Goal: Task Accomplishment & Management: Manage account settings

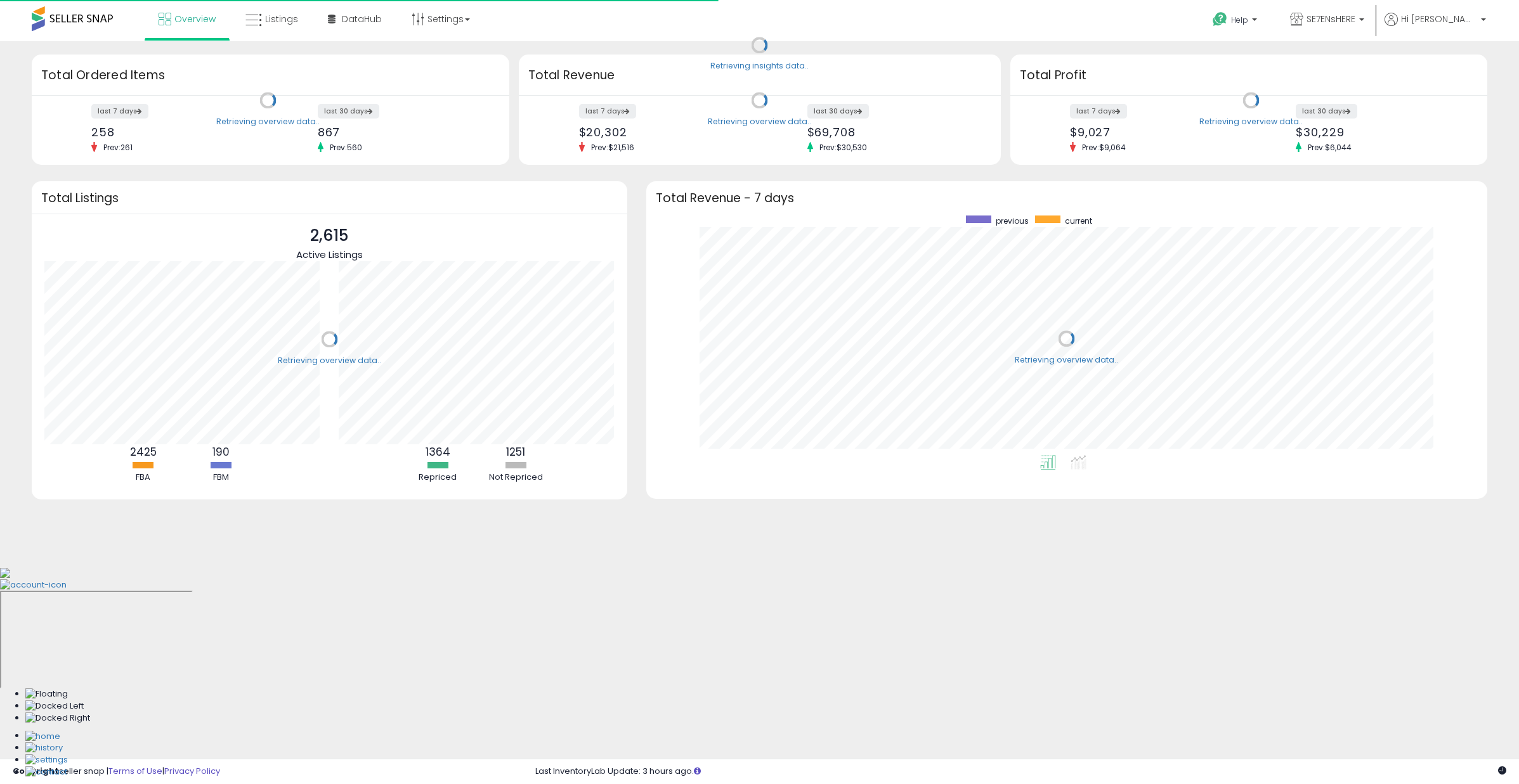
scroll to position [127, 295]
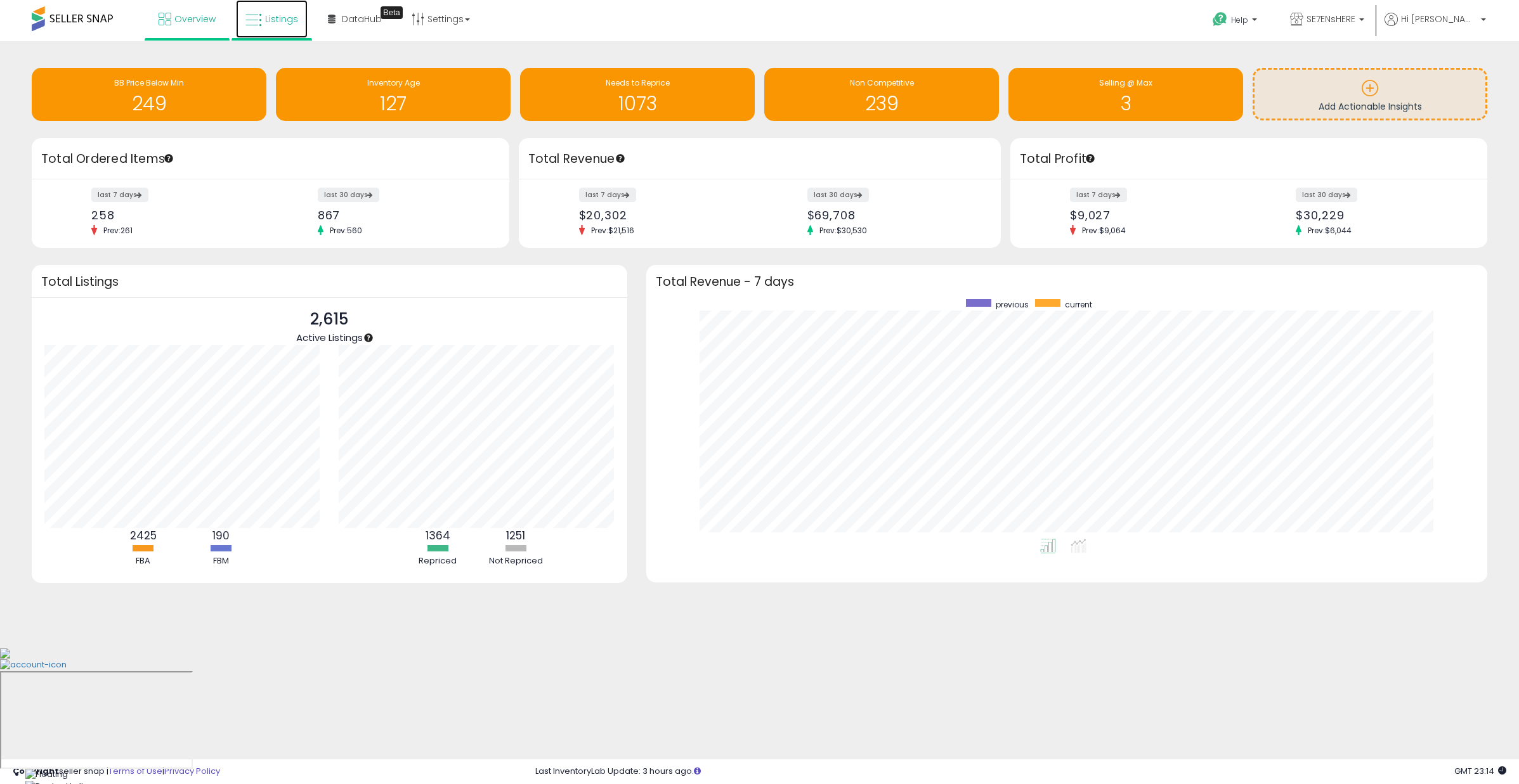
click at [278, 23] on span "Listings" at bounding box center [281, 19] width 33 height 13
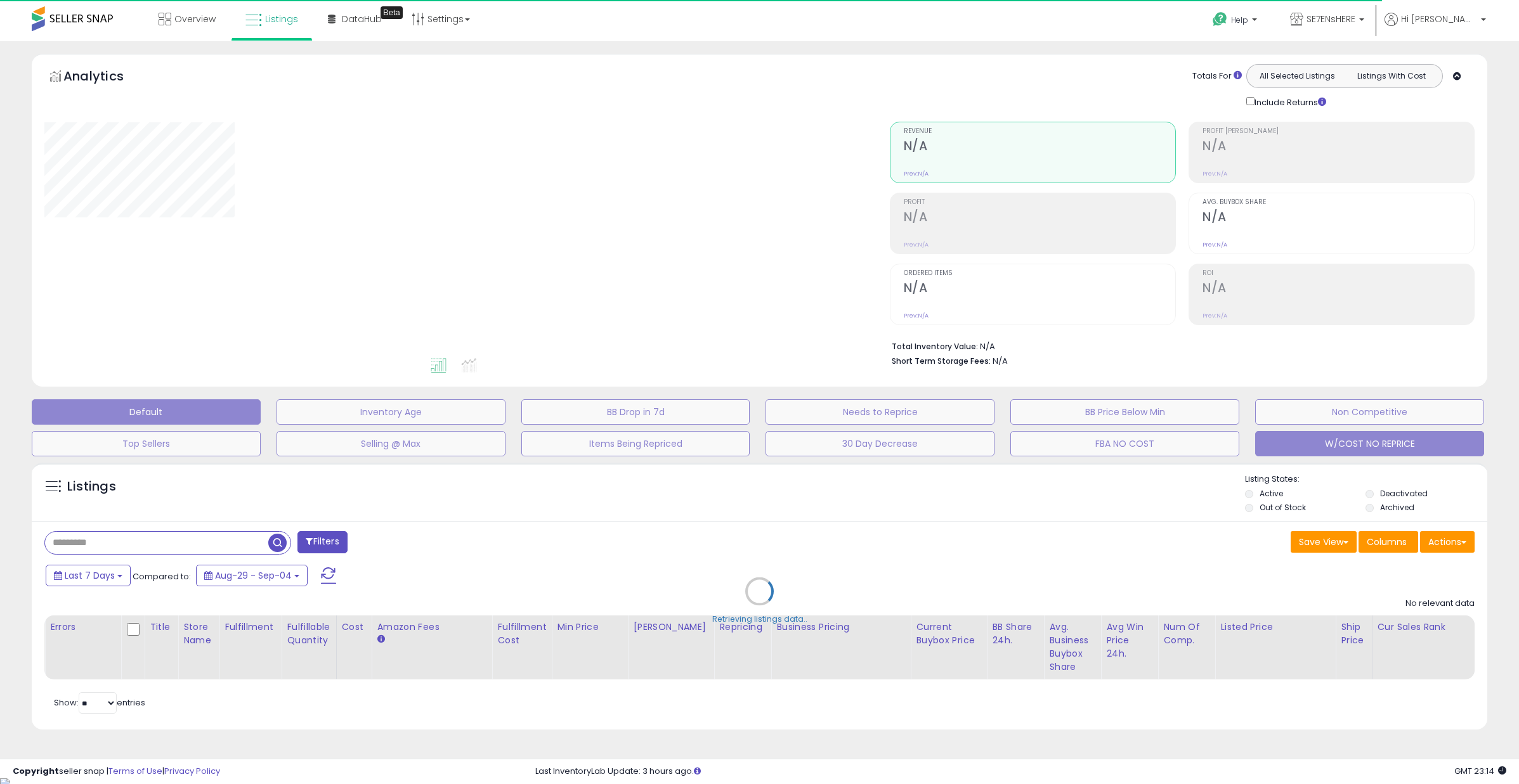
click at [1353, 439] on button "W/COST NO REPRICE" at bounding box center [1369, 444] width 229 height 26
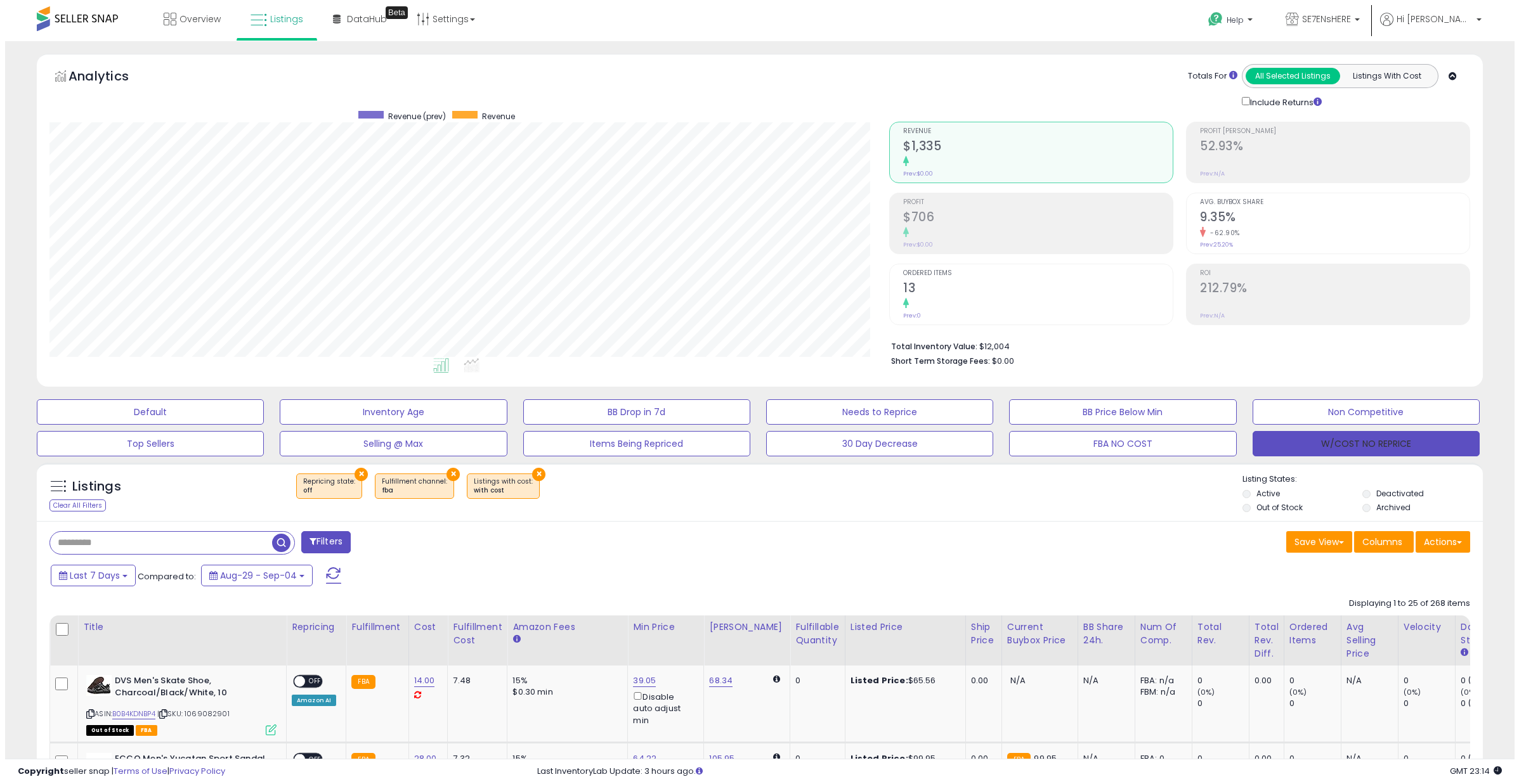
scroll to position [260, 839]
click at [1342, 447] on button "W/COST NO REPRICE" at bounding box center [1361, 444] width 227 height 26
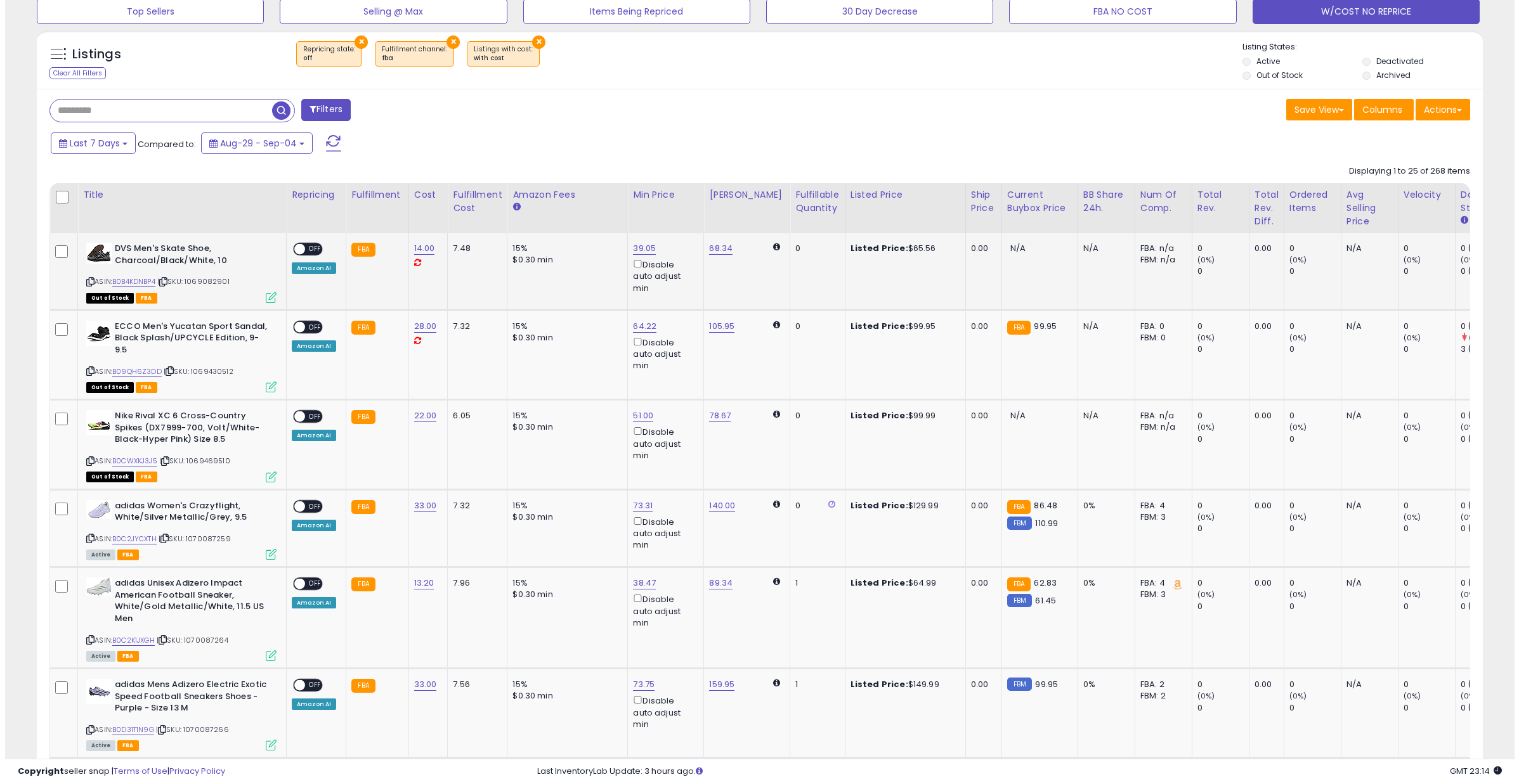
scroll to position [242, 0]
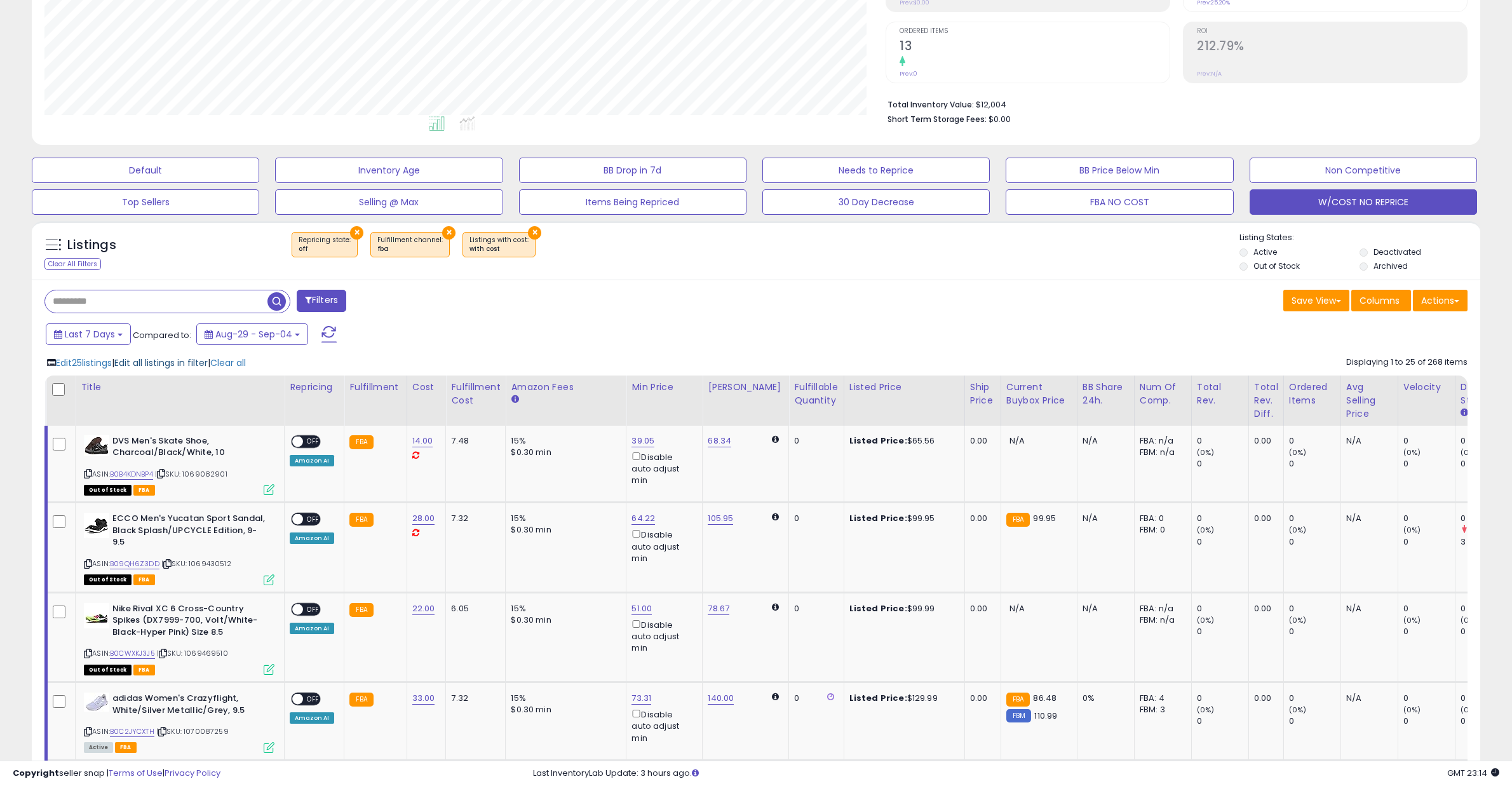
click at [158, 362] on span "Edit all listings in filter" at bounding box center [161, 363] width 94 height 13
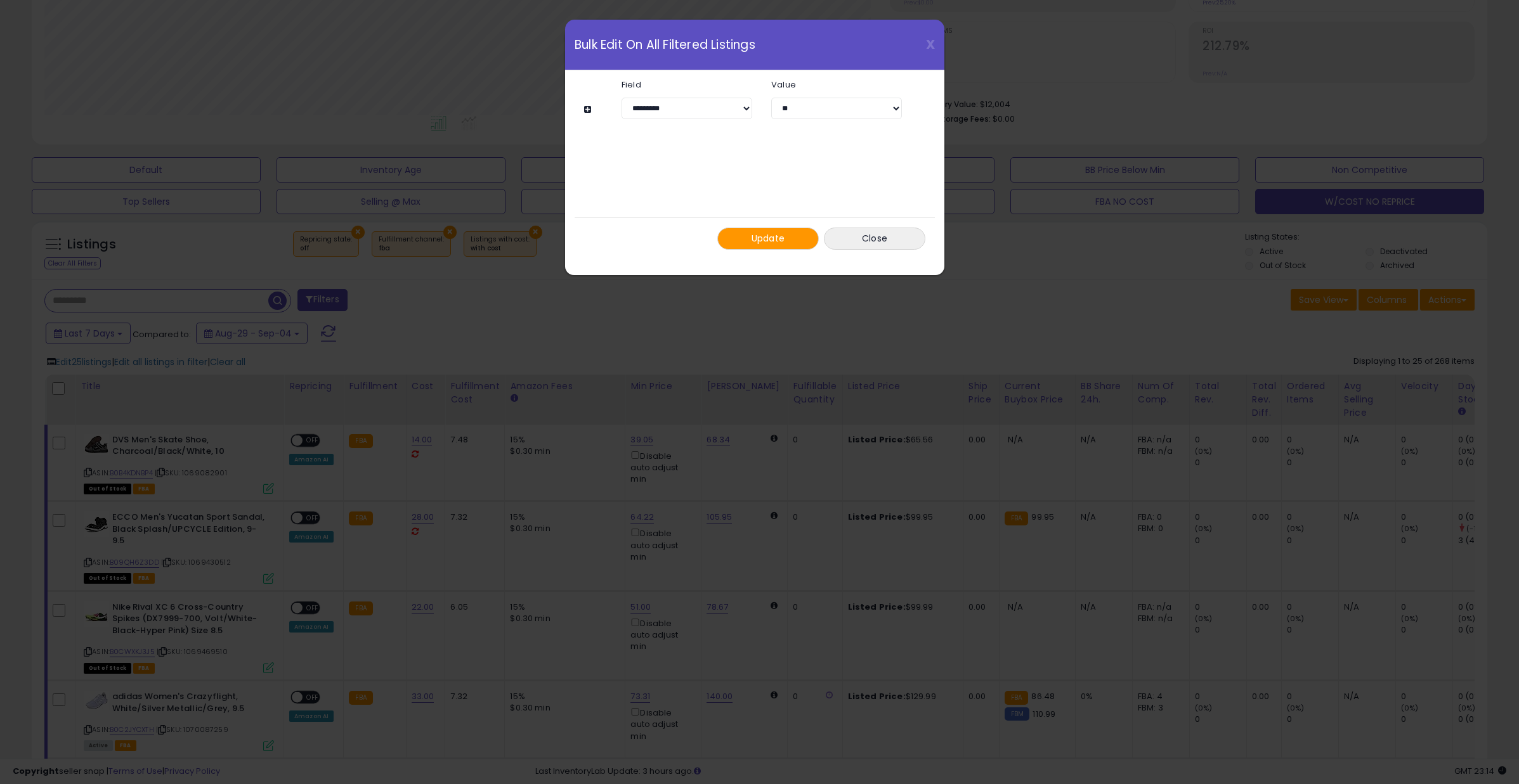
click at [785, 247] on button "Update" at bounding box center [767, 238] width 101 height 22
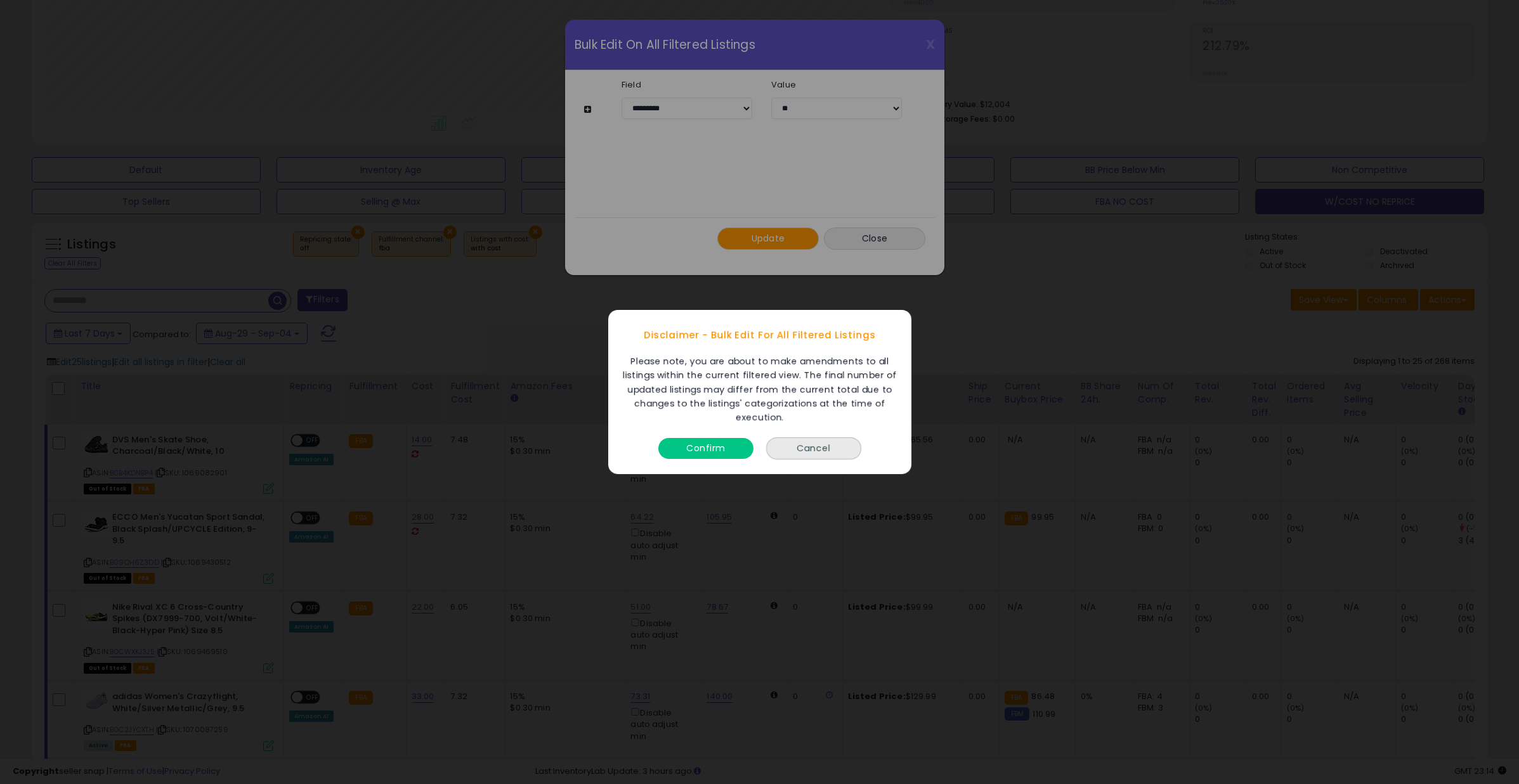
click at [721, 443] on button "Confirm" at bounding box center [706, 448] width 95 height 21
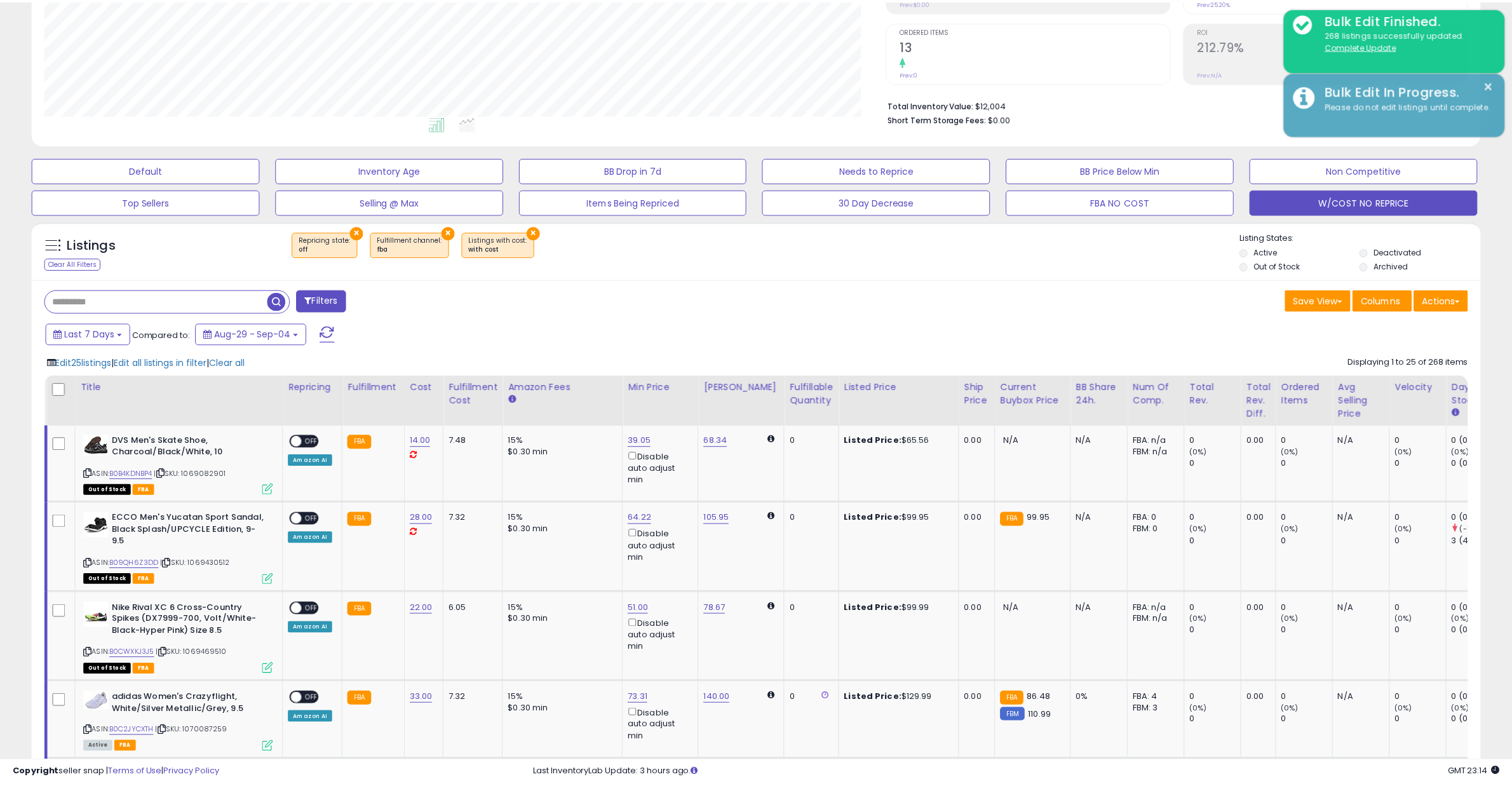
scroll to position [635143, 634466]
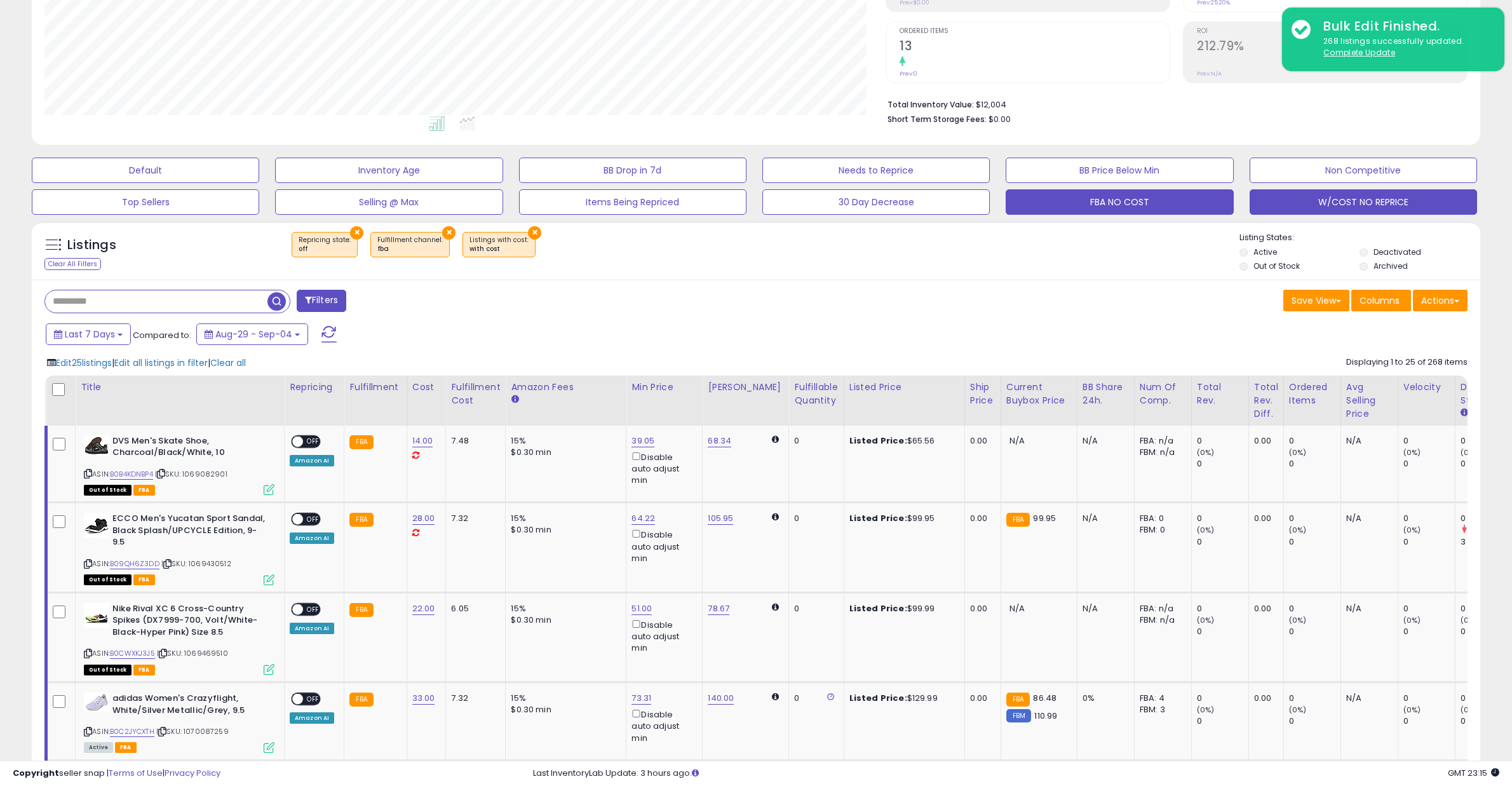
click at [1179, 201] on button "FBA NO COST" at bounding box center [1120, 202] width 227 height 26
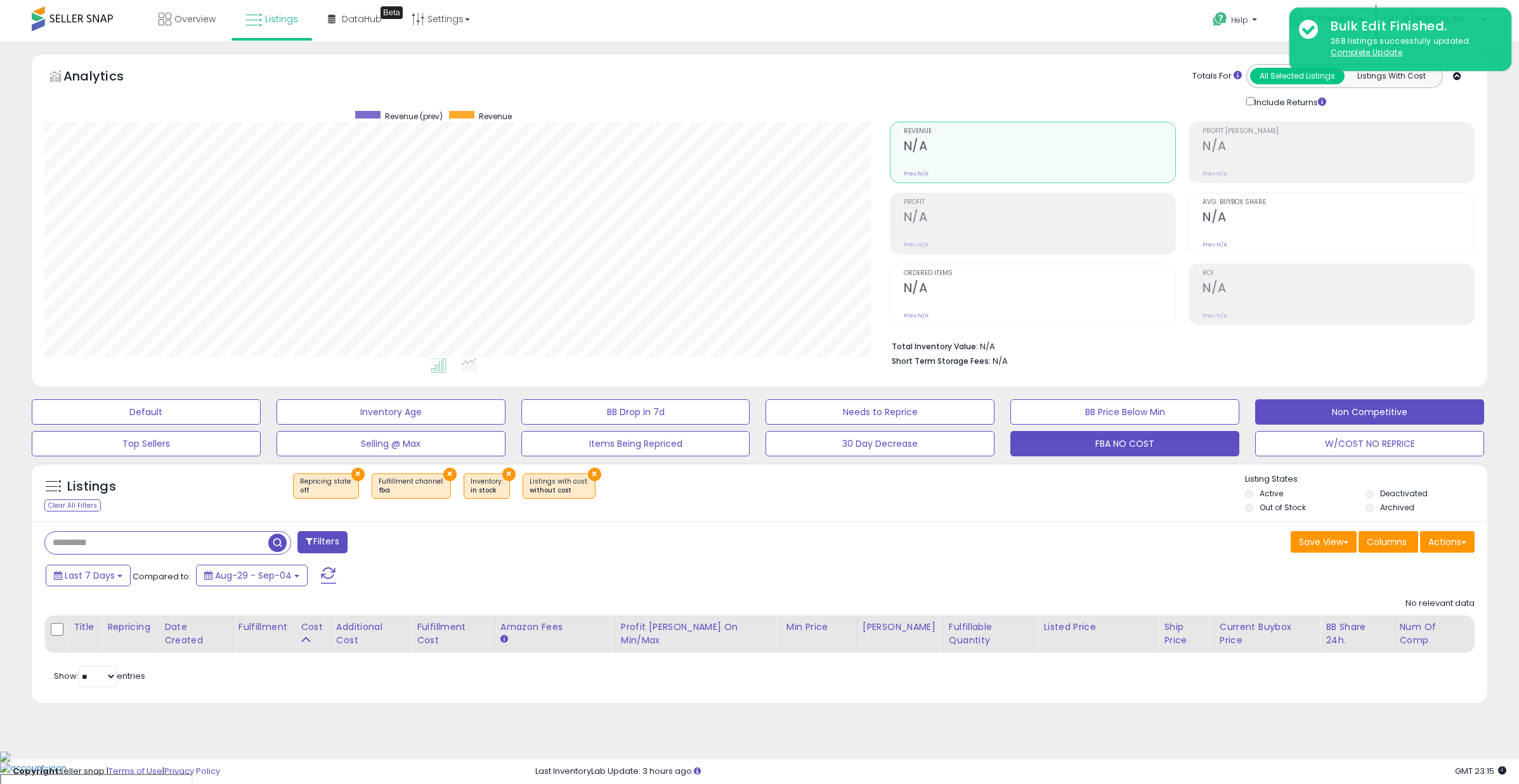
scroll to position [260, 845]
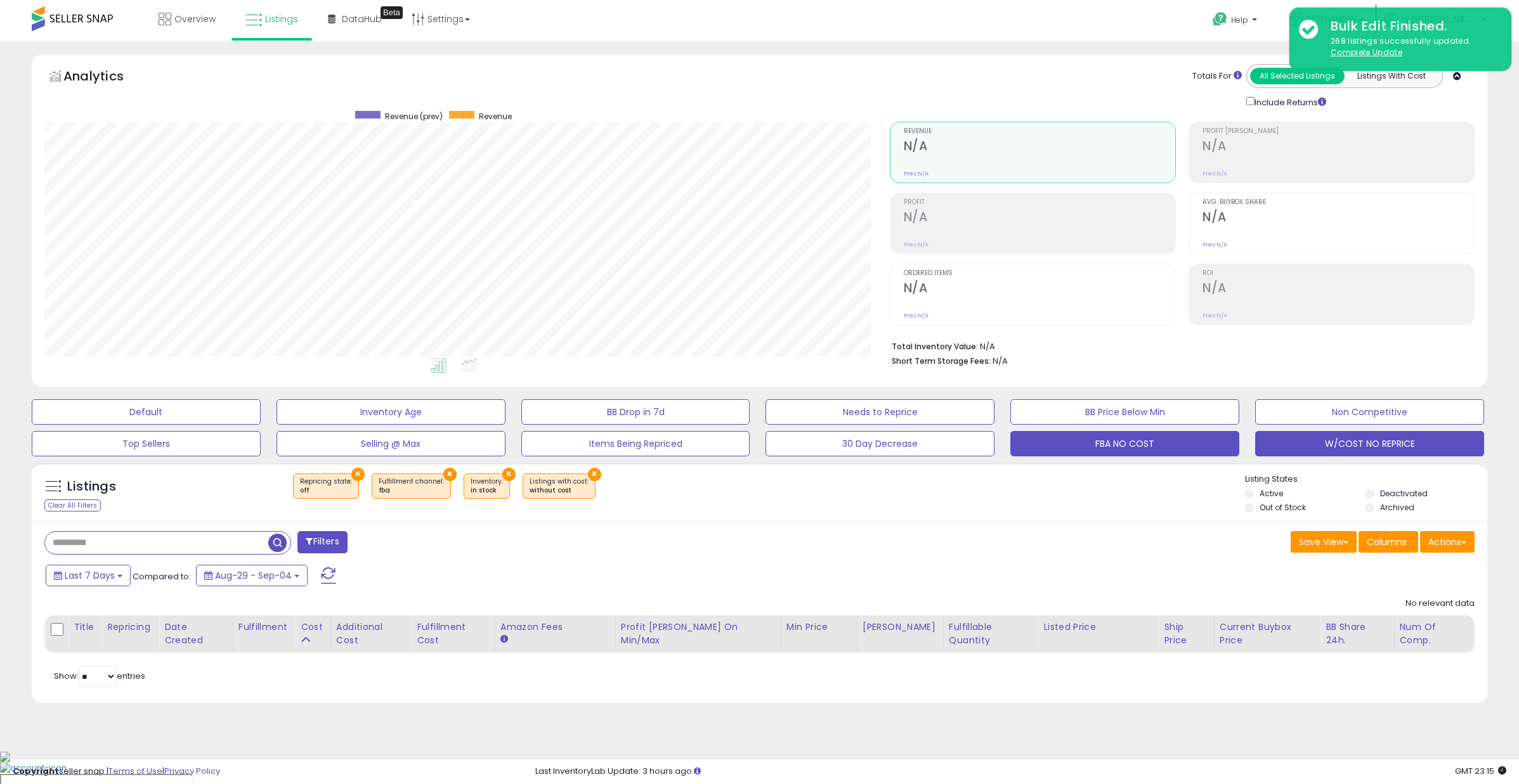
click at [1351, 441] on button "W/COST NO REPRICE" at bounding box center [1369, 444] width 229 height 26
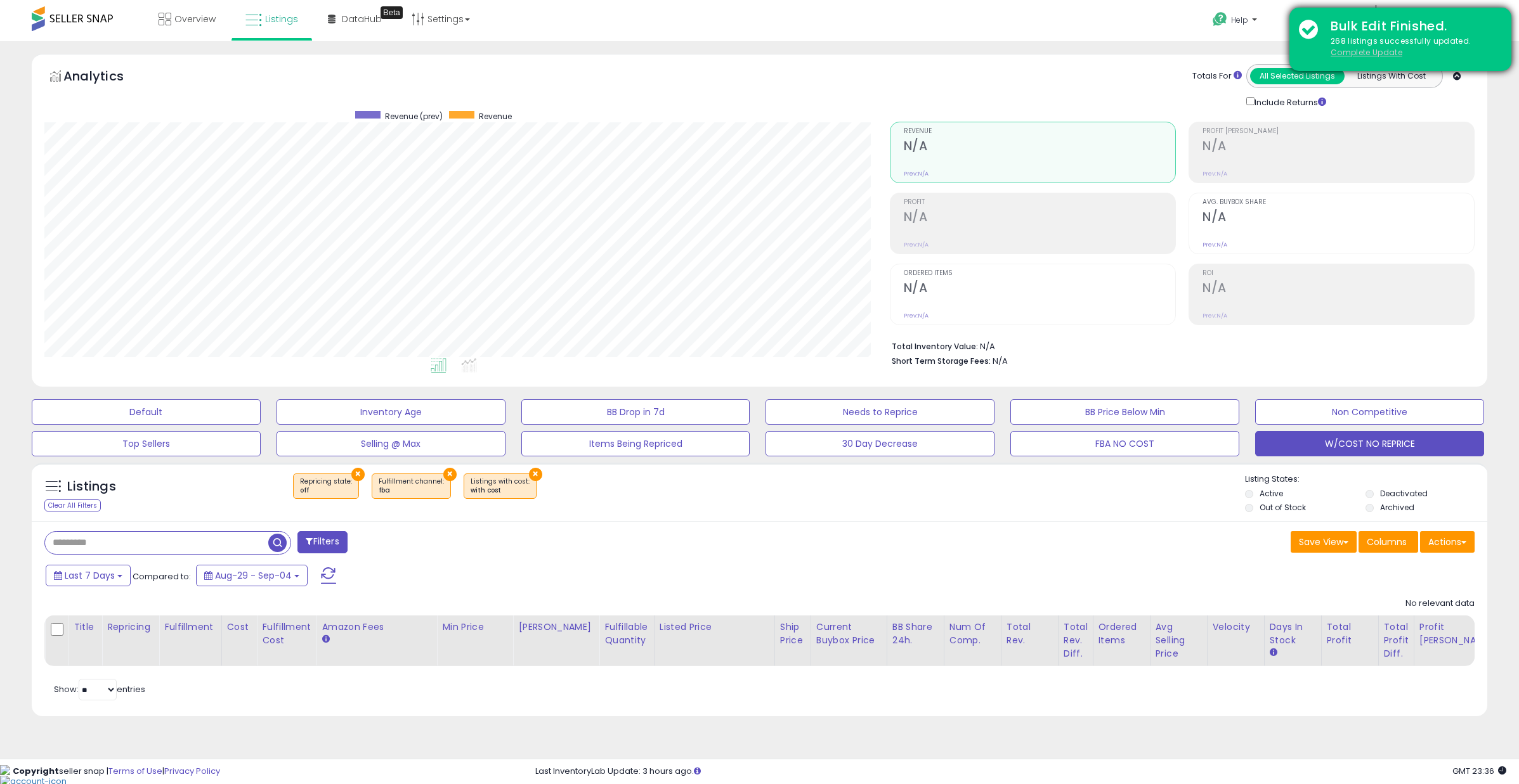
click at [1379, 52] on u "Complete Update" at bounding box center [1366, 52] width 72 height 11
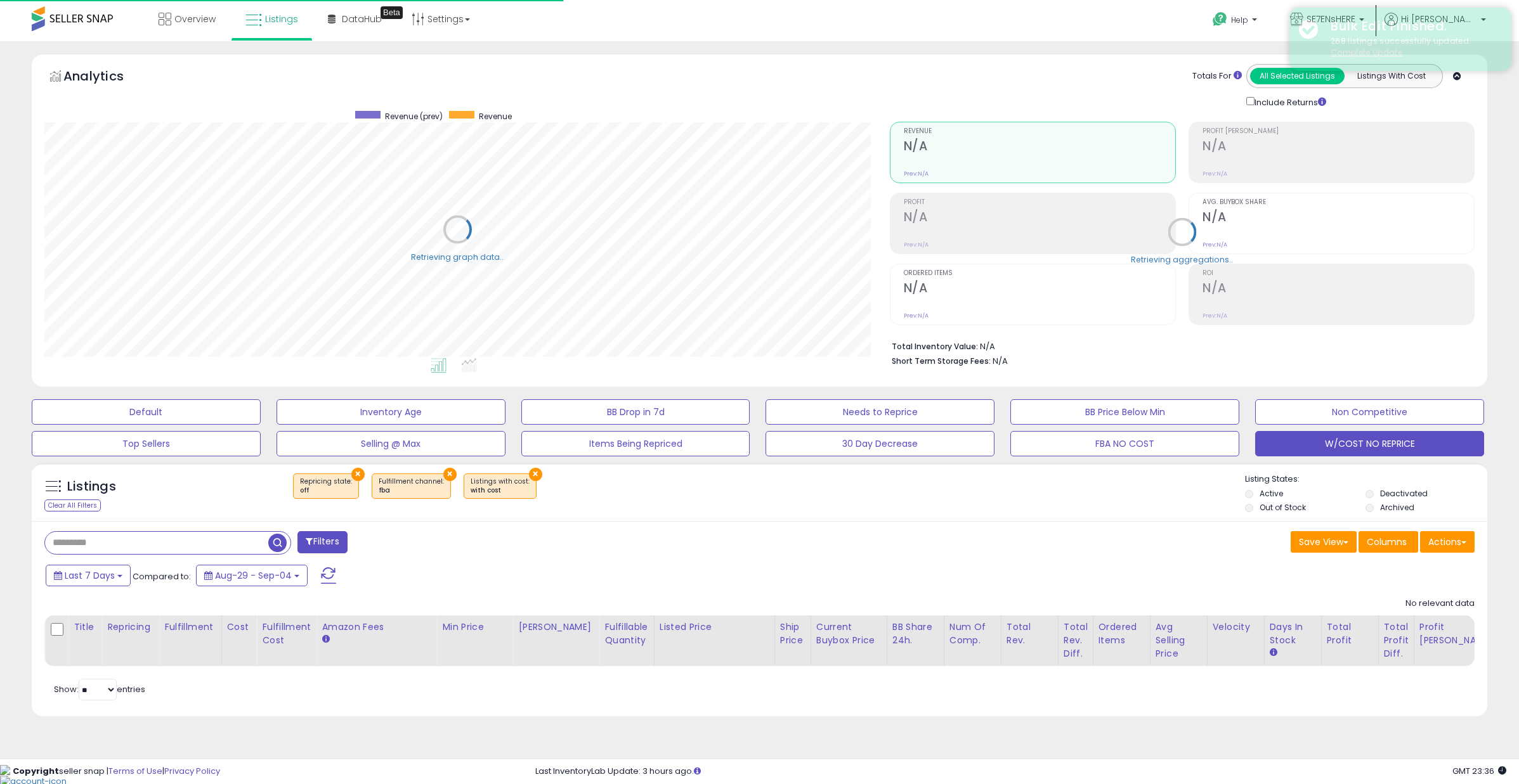
click at [1379, 52] on u "Complete Update" at bounding box center [1366, 52] width 72 height 11
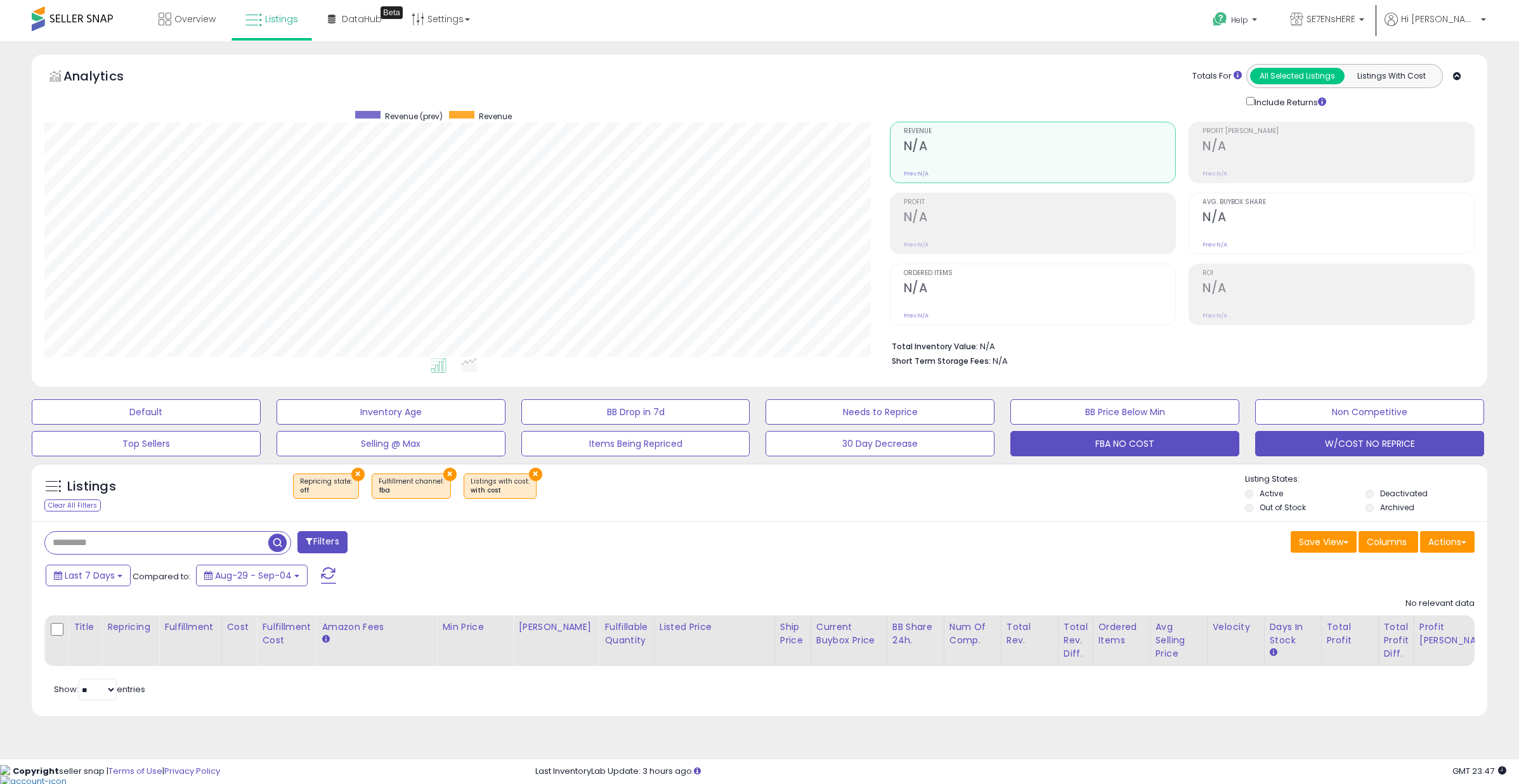
click at [1164, 449] on button "FBA NO COST" at bounding box center [1124, 444] width 229 height 26
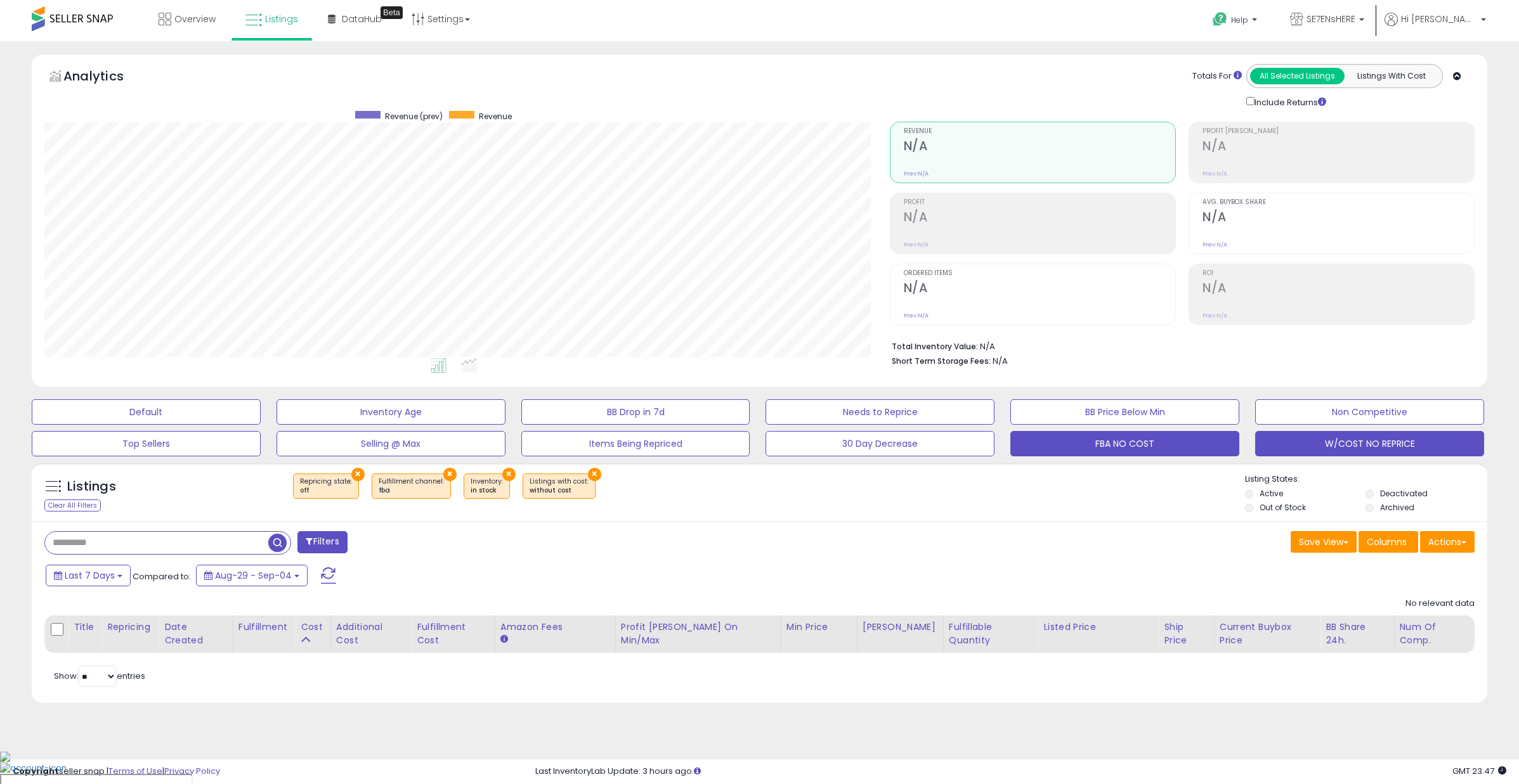
click at [1338, 447] on button "W/COST NO REPRICE" at bounding box center [1369, 444] width 229 height 26
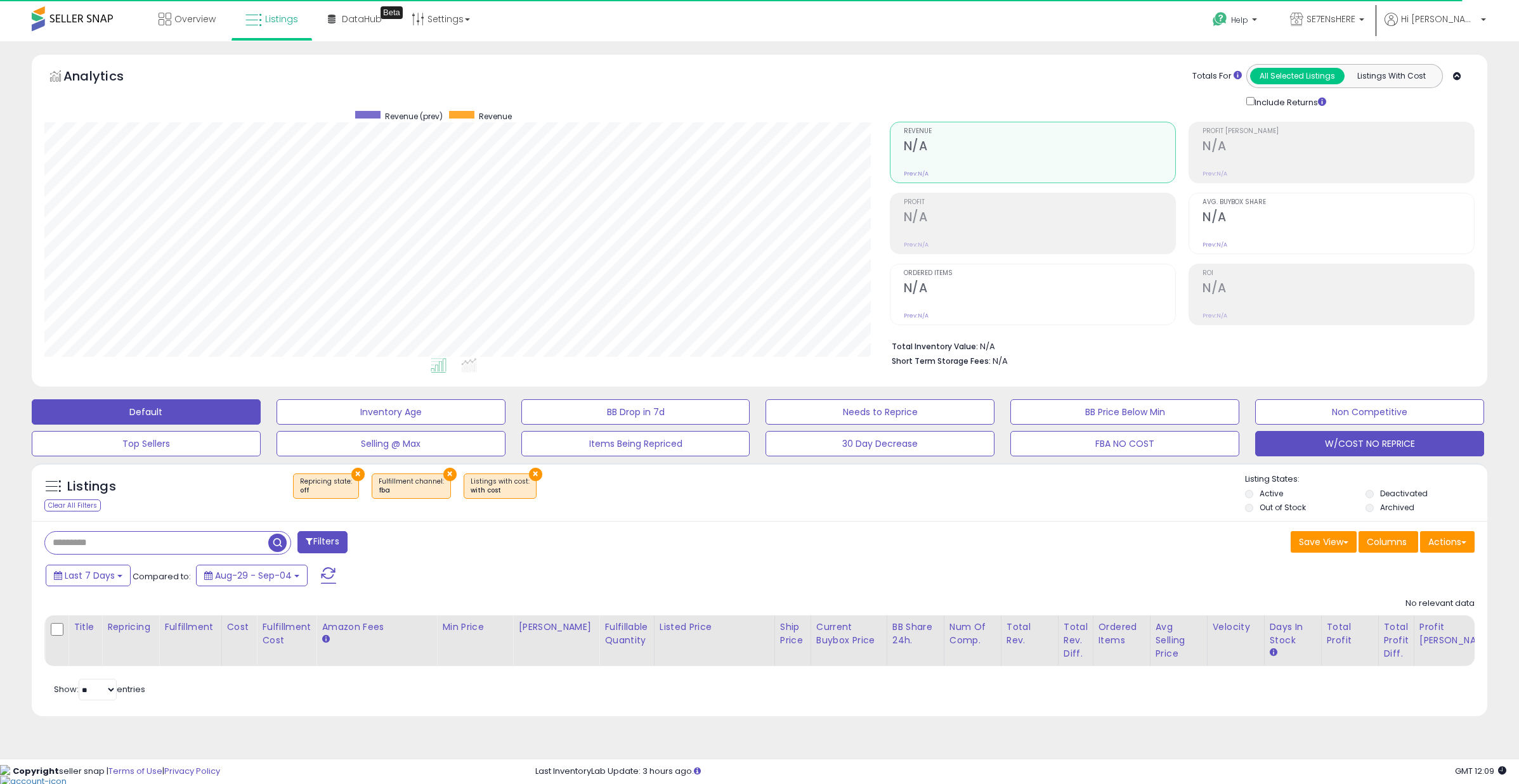
click at [195, 410] on button "Default" at bounding box center [146, 412] width 229 height 26
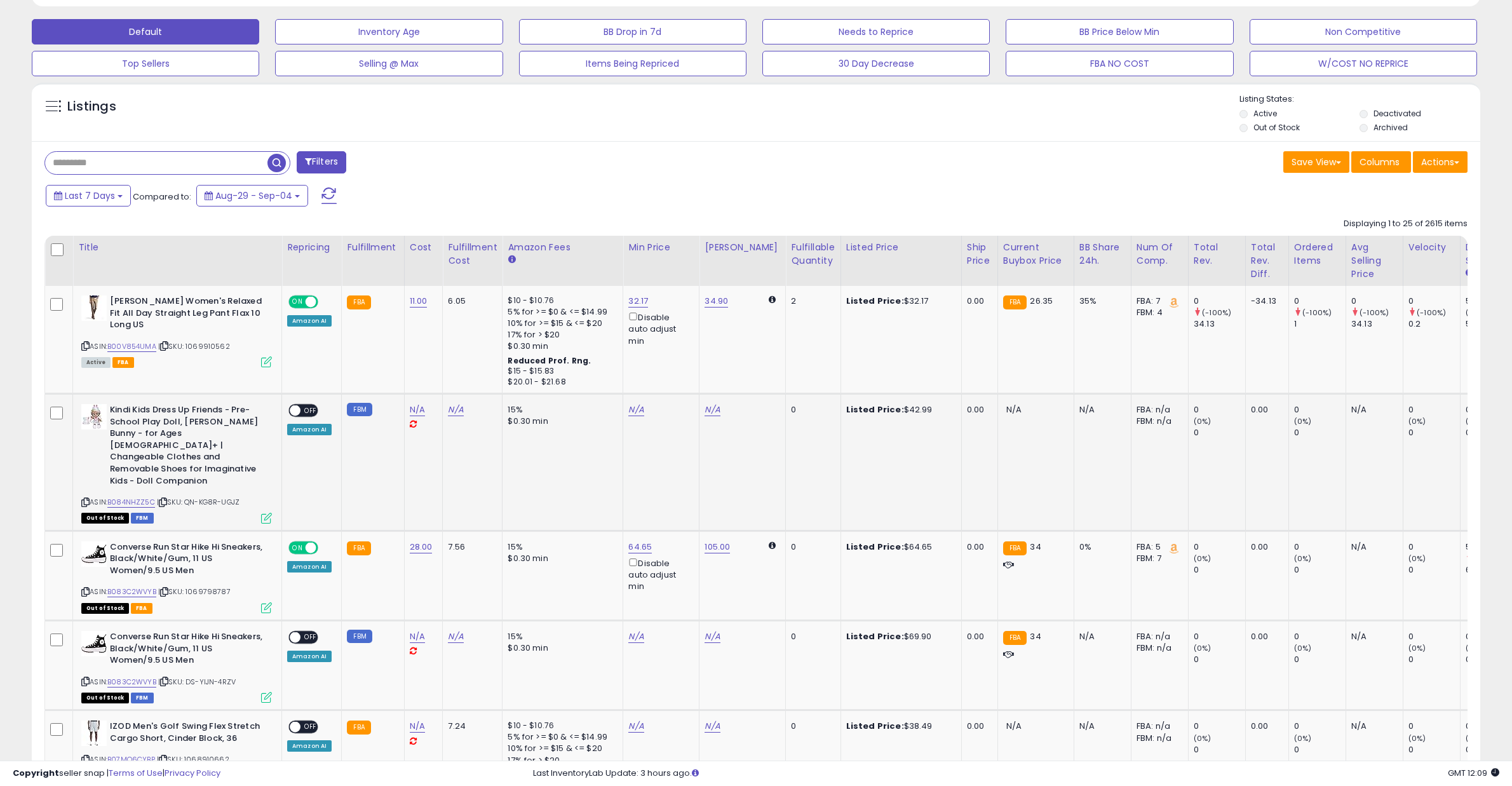
scroll to position [261, 841]
drag, startPoint x: 886, startPoint y: 301, endPoint x: 916, endPoint y: 301, distance: 30.0
click at [916, 301] on div "Listed Price: $32.17" at bounding box center [899, 301] width 106 height 11
drag, startPoint x: 1017, startPoint y: 296, endPoint x: 1053, endPoint y: 300, distance: 36.2
click at [1052, 298] on td "FBA 26.35" at bounding box center [1035, 340] width 77 height 108
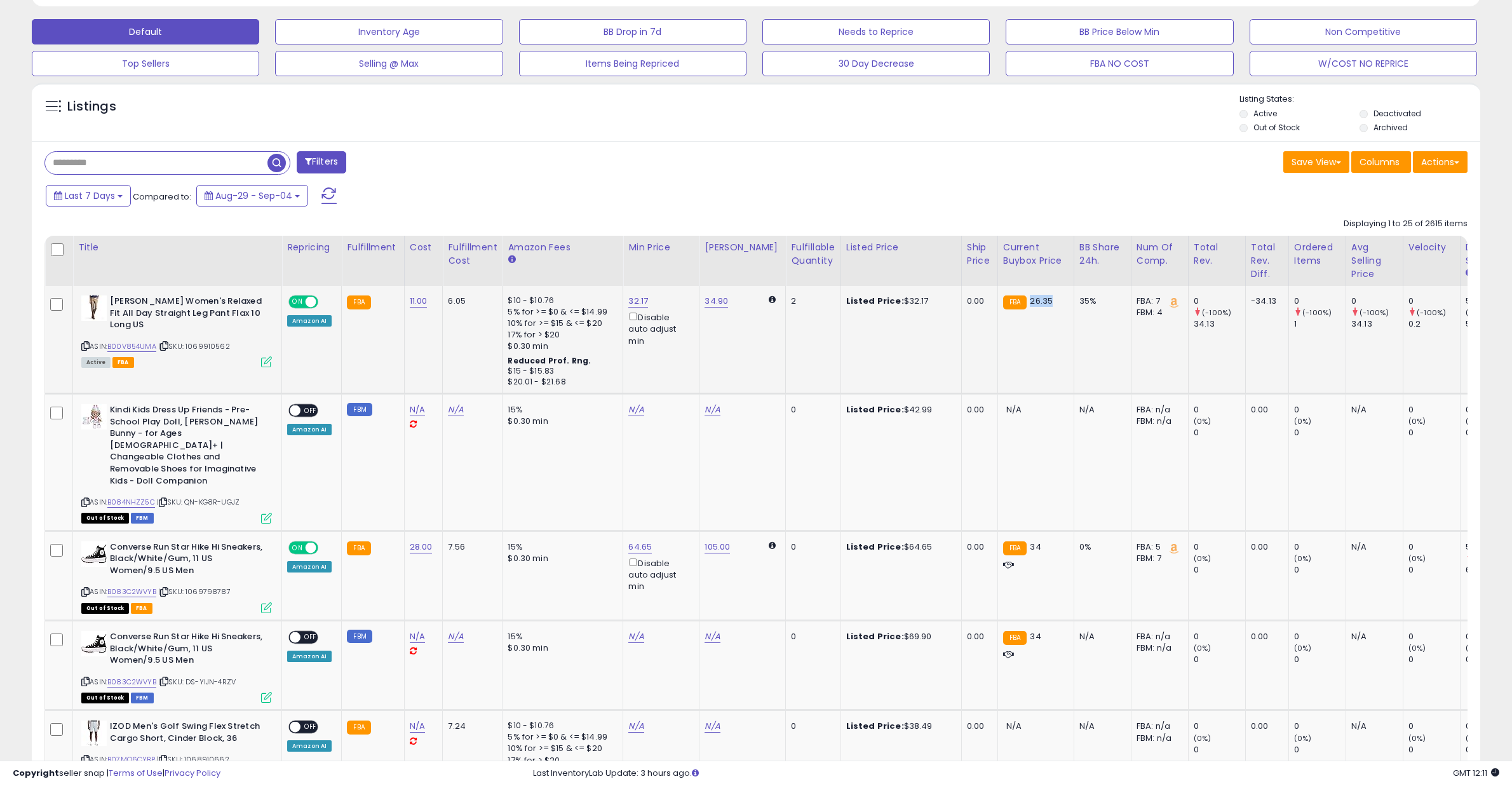
click at [1036, 324] on td "FBA 26.35" at bounding box center [1035, 340] width 77 height 108
drag, startPoint x: 1015, startPoint y: 299, endPoint x: 1037, endPoint y: 302, distance: 22.2
click at [1037, 302] on div "FBA 26.35" at bounding box center [1033, 301] width 61 height 11
drag, startPoint x: 884, startPoint y: 303, endPoint x: 909, endPoint y: 302, distance: 25.0
click at [909, 302] on div "Listed Price: $32.17" at bounding box center [899, 301] width 106 height 11
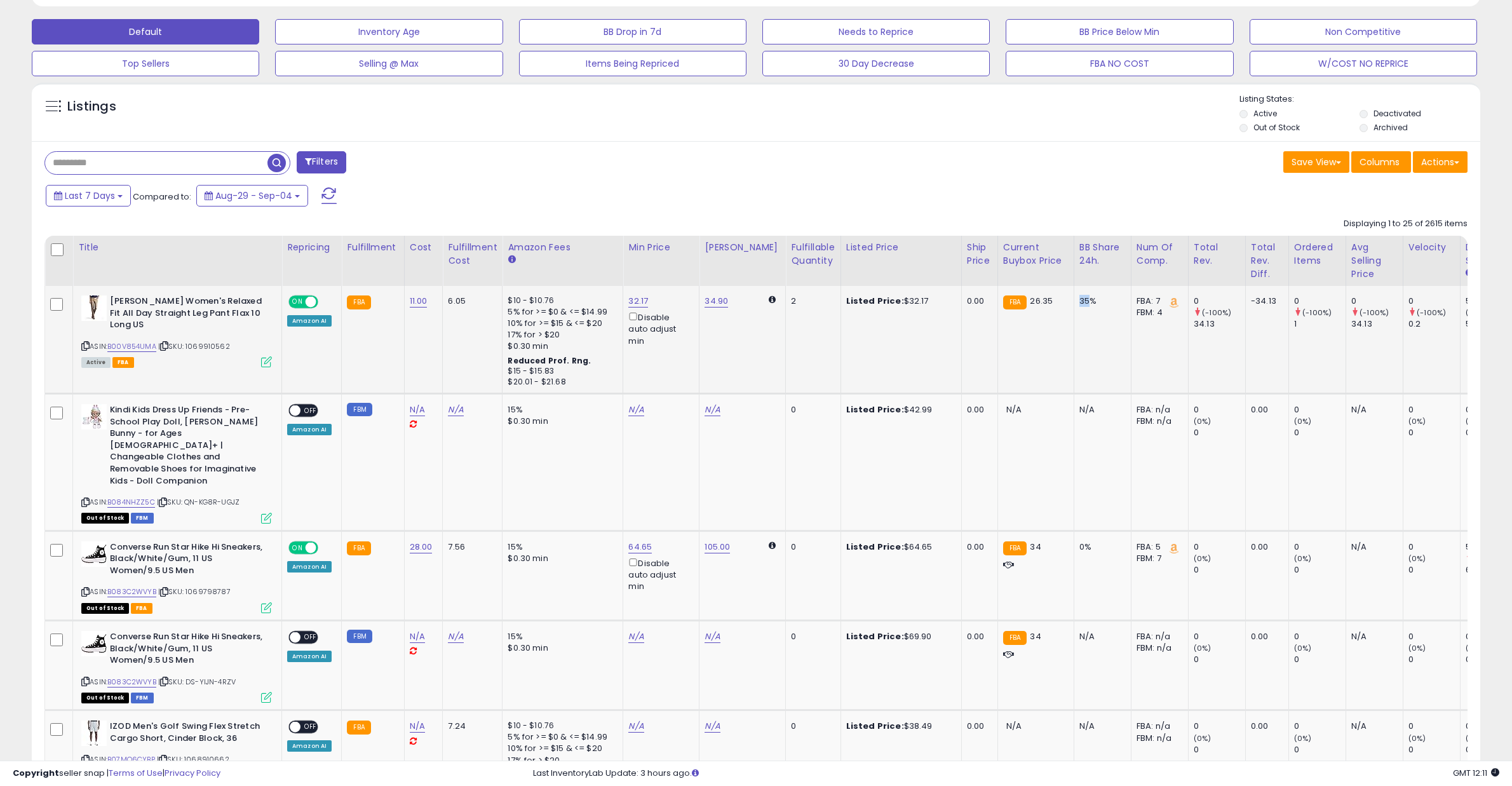
drag, startPoint x: 1066, startPoint y: 300, endPoint x: 1075, endPoint y: 299, distance: 9.1
click at [1080, 299] on div "35%" at bounding box center [1101, 301] width 42 height 11
click at [1086, 347] on td "35%" at bounding box center [1102, 340] width 57 height 108
drag, startPoint x: 1122, startPoint y: 298, endPoint x: 1151, endPoint y: 297, distance: 29.0
click at [1151, 297] on div "FBA: 7" at bounding box center [1157, 301] width 42 height 11
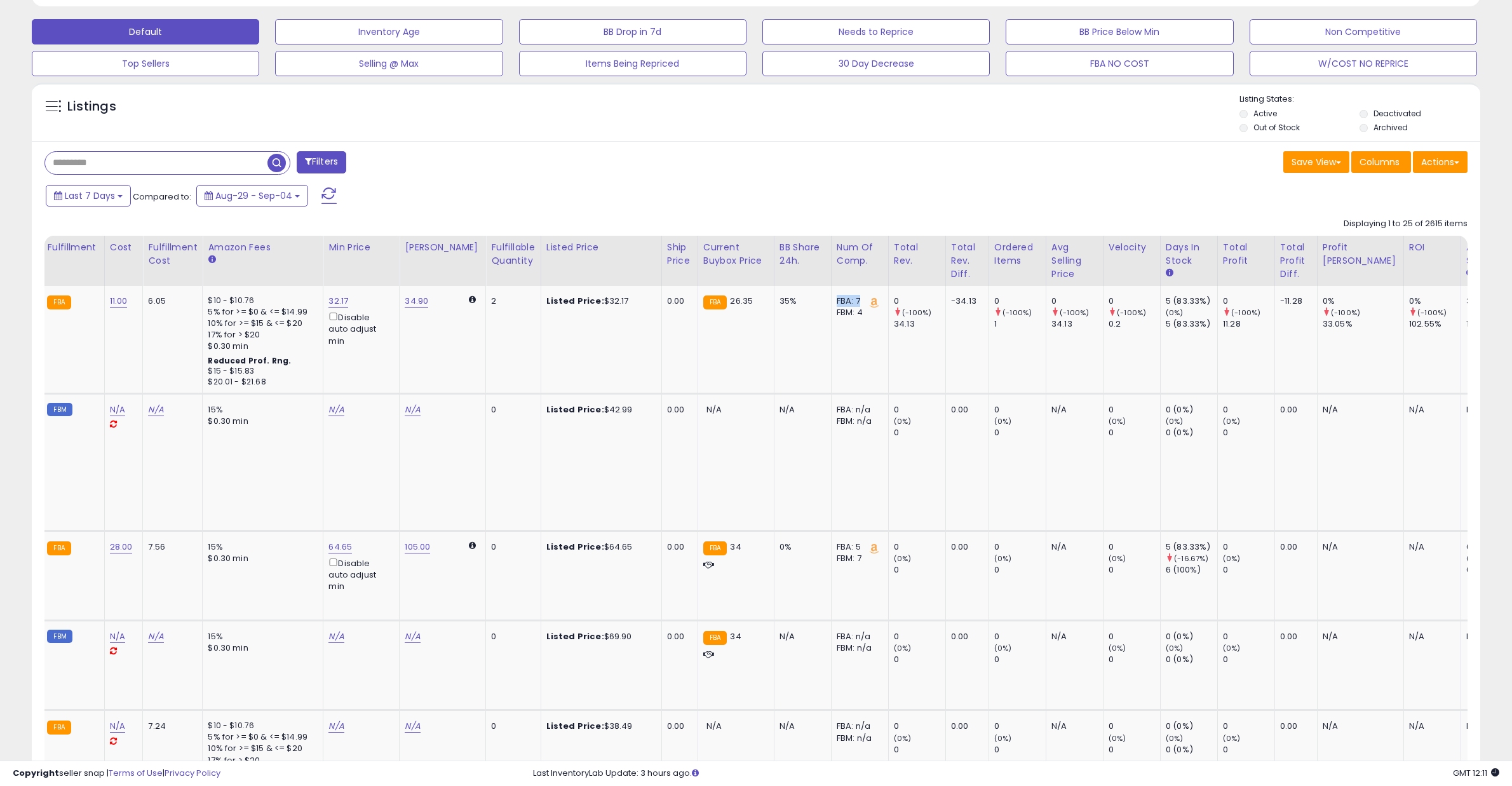
scroll to position [0, 363]
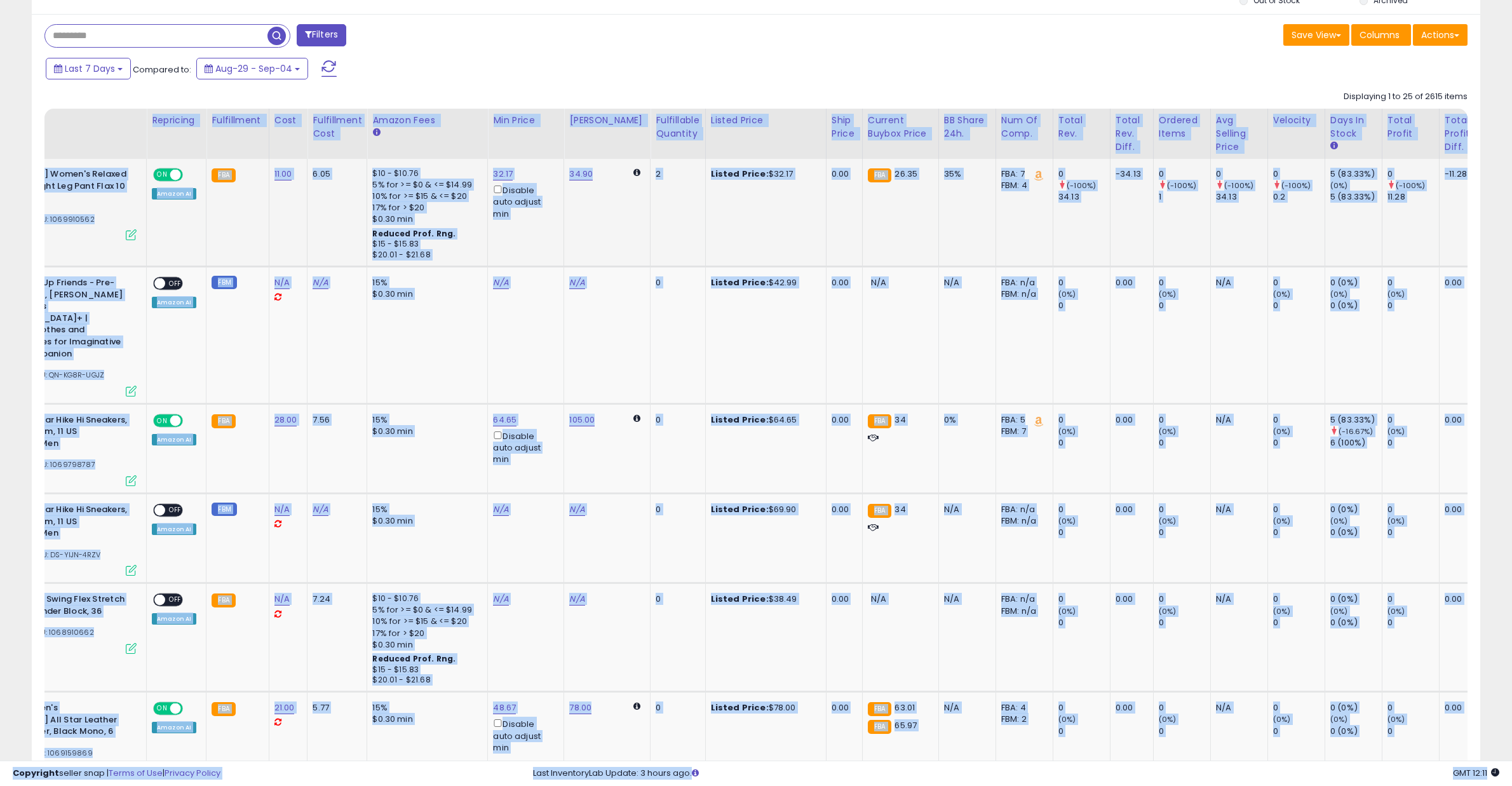
scroll to position [444, 0]
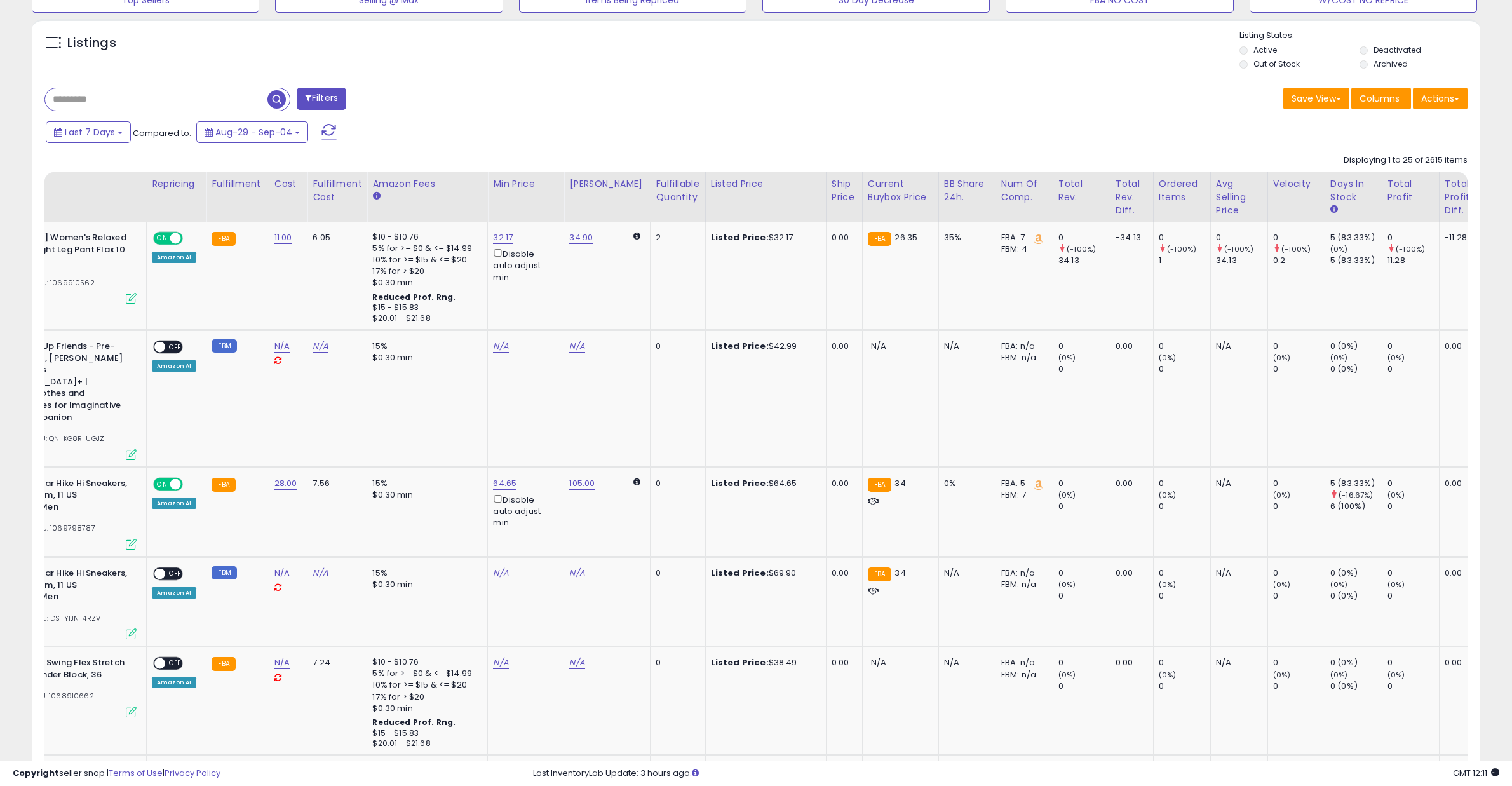
click at [727, 131] on div "Last 7 Days Compared to: Aug-29 - Sep-04" at bounding box center [577, 133] width 1068 height 29
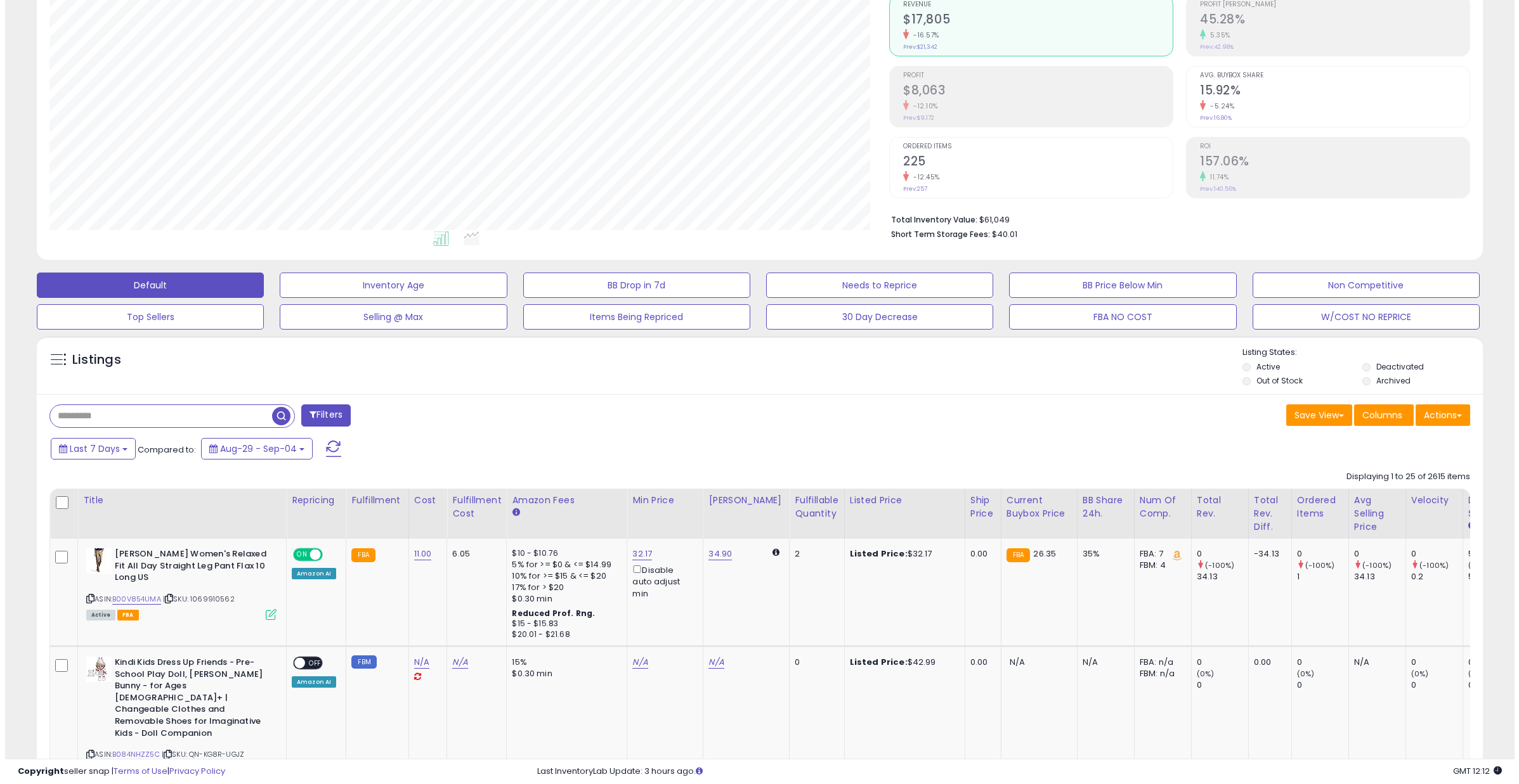
scroll to position [0, 0]
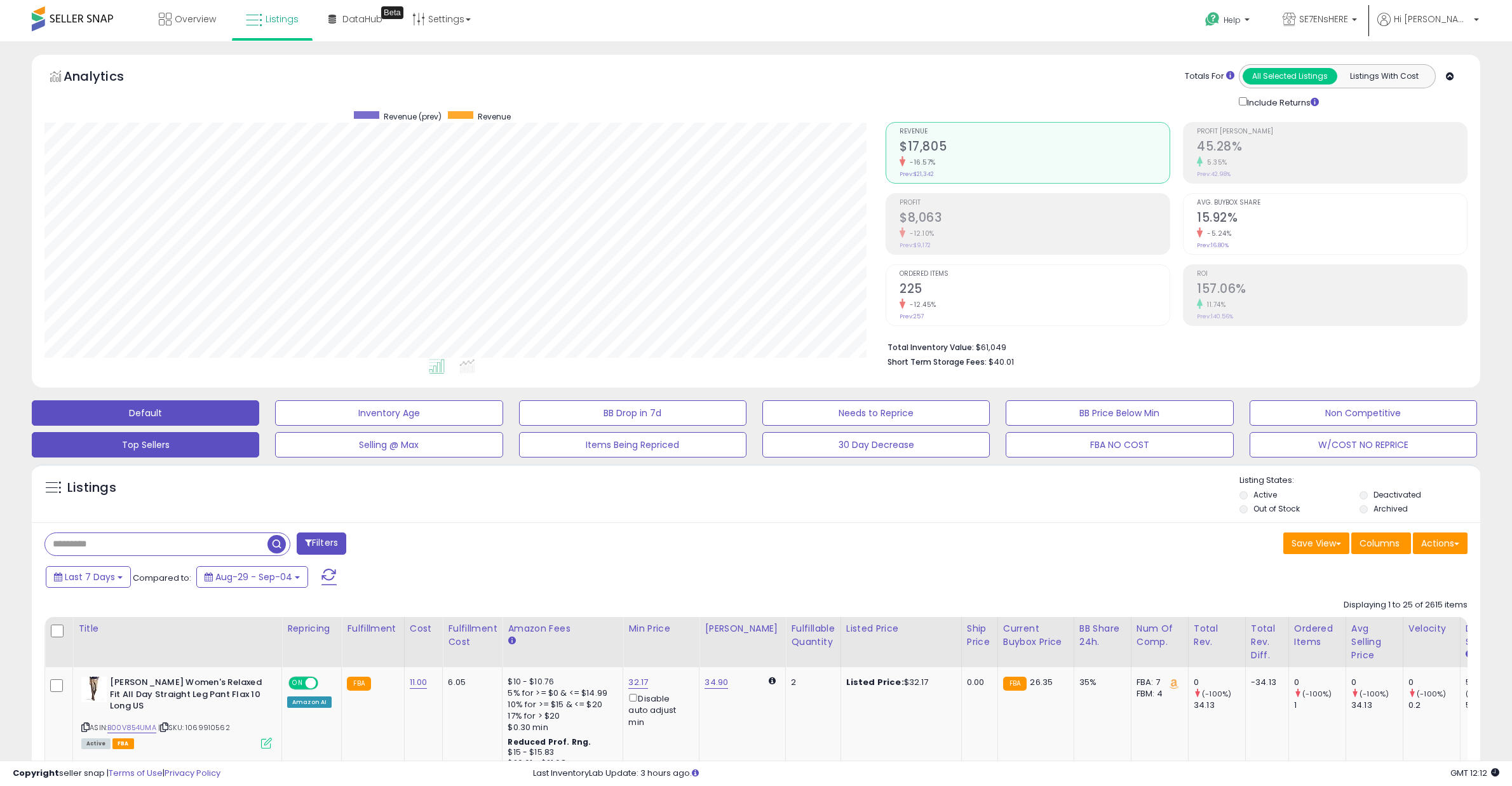
click at [234, 444] on button "Top Sellers" at bounding box center [145, 445] width 227 height 26
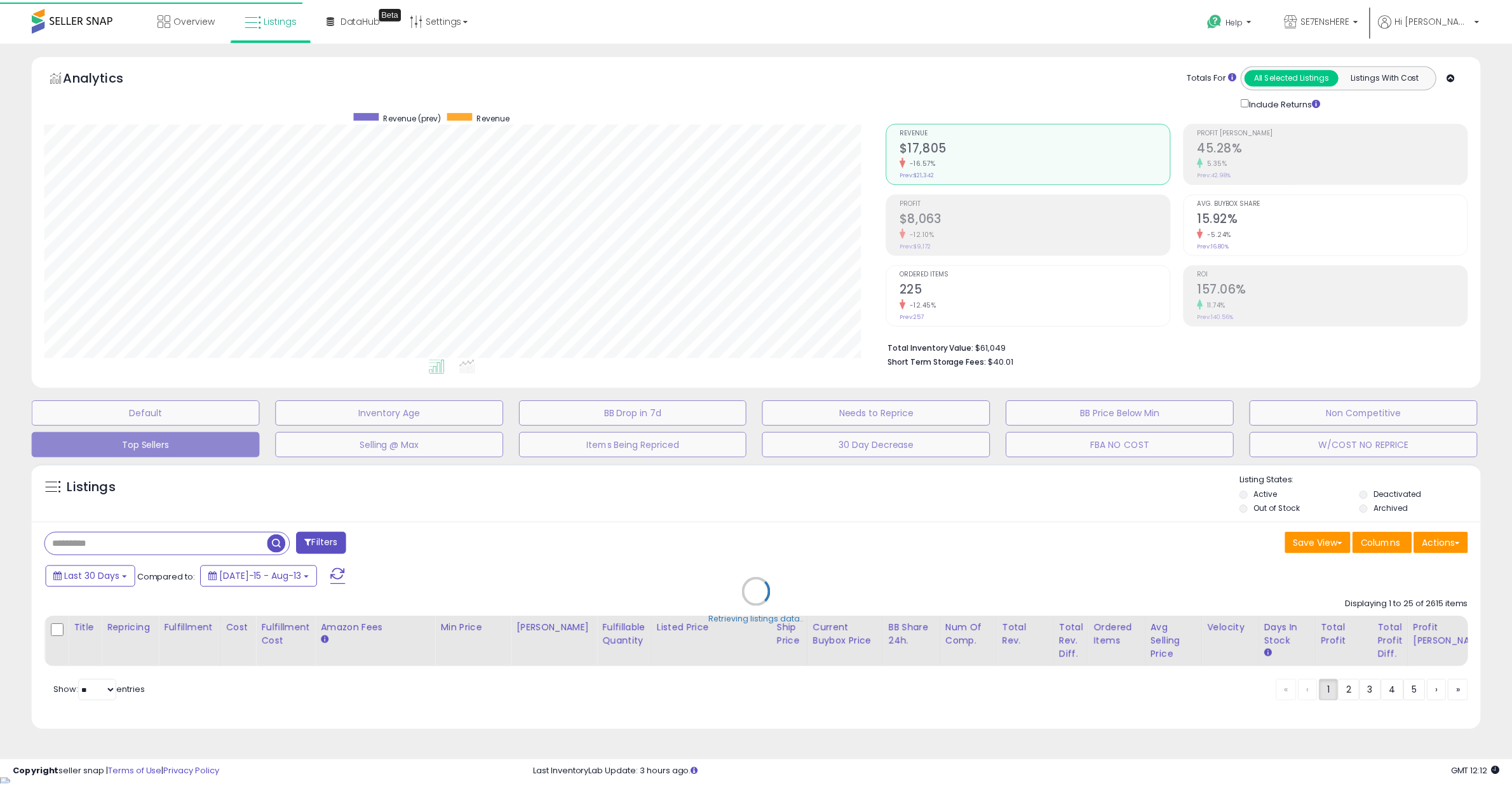
scroll to position [261, 847]
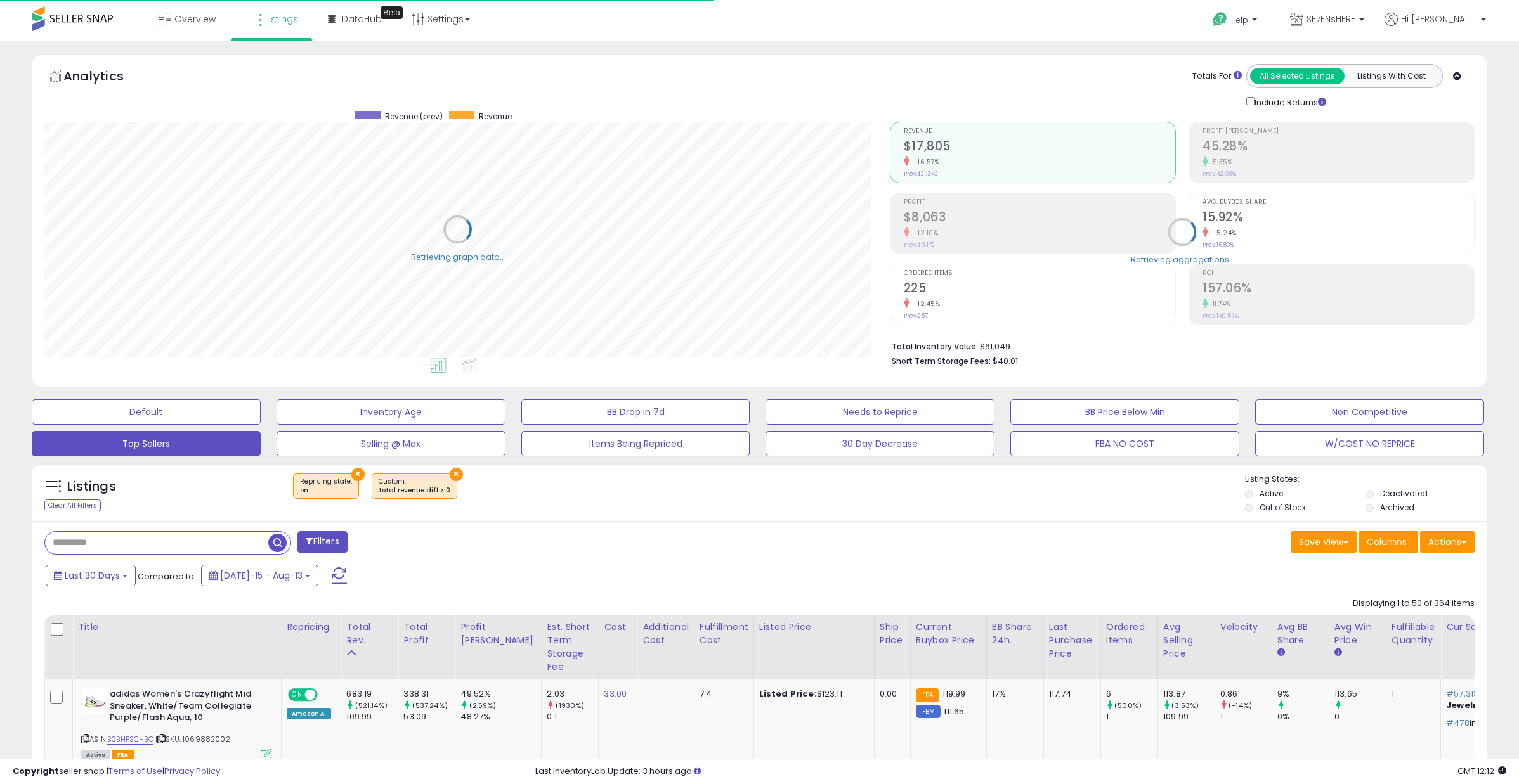
select select "**"
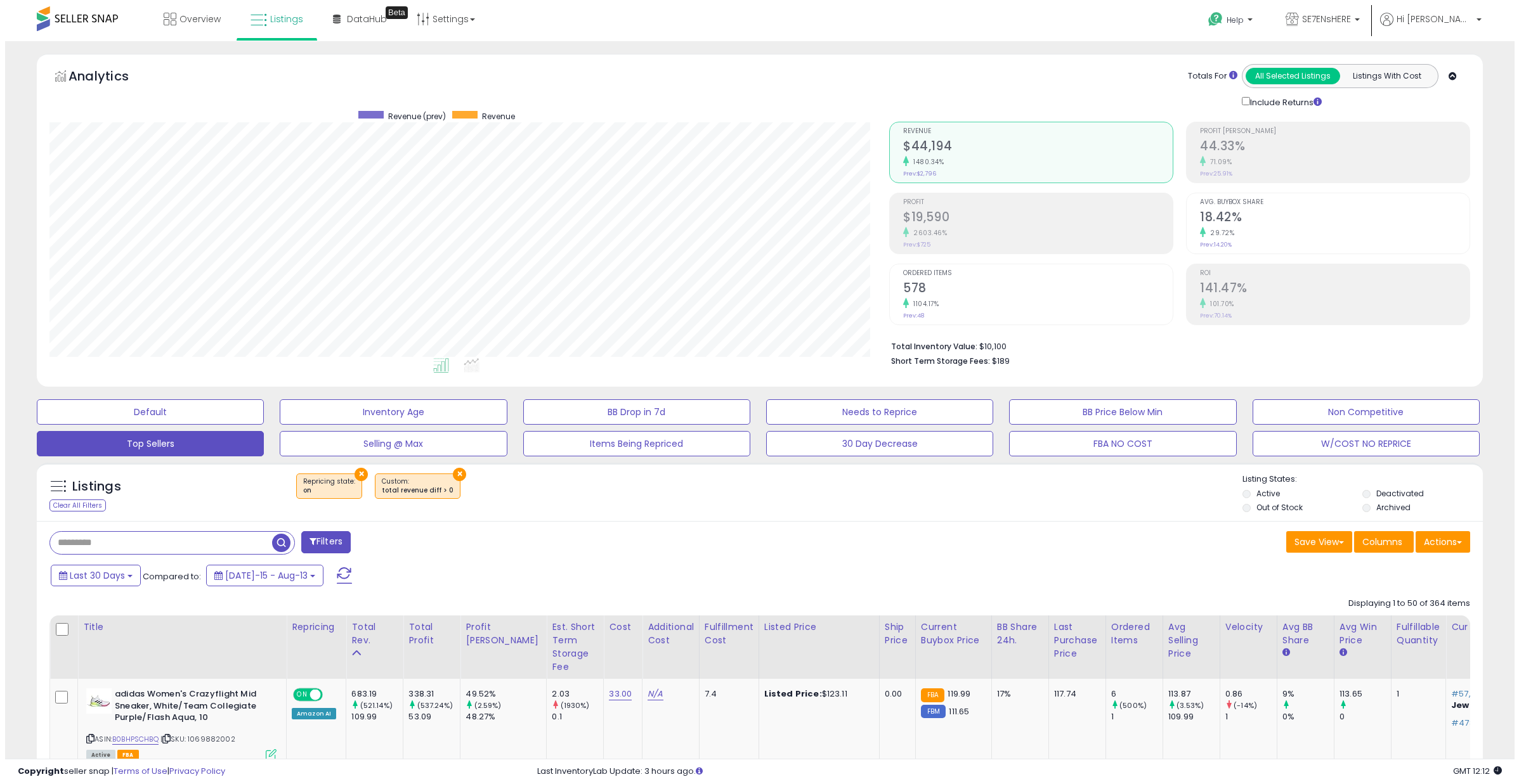
scroll to position [260, 839]
click at [885, 70] on div "Totals For All Selected Listings Listings With Cost Include Returns" at bounding box center [1169, 85] width 572 height 45
click at [1250, 165] on div "71.09%" at bounding box center [1329, 162] width 269 height 12
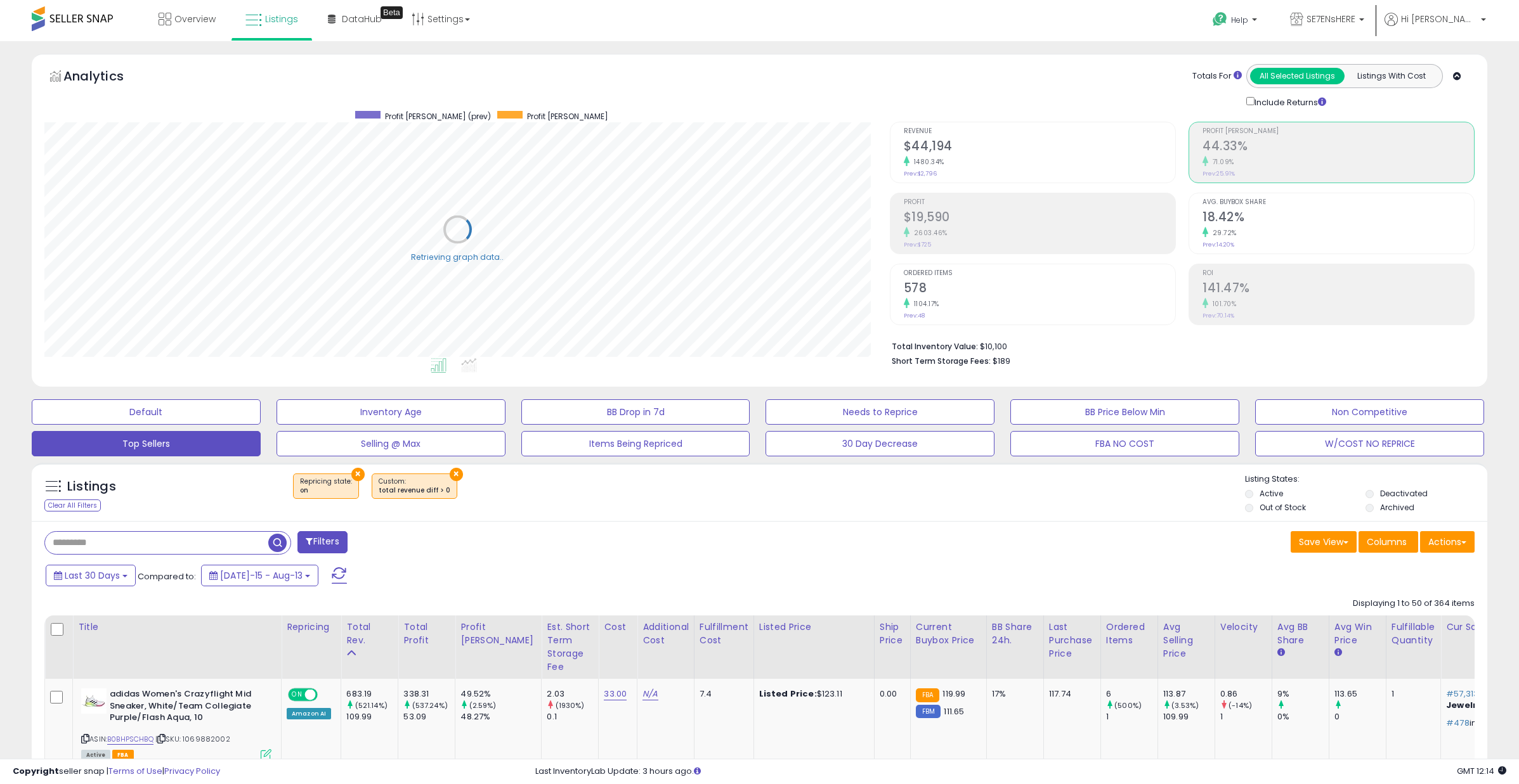
scroll to position [633527, 633232]
click at [1054, 145] on h2 "$44,194" at bounding box center [1032, 147] width 269 height 17
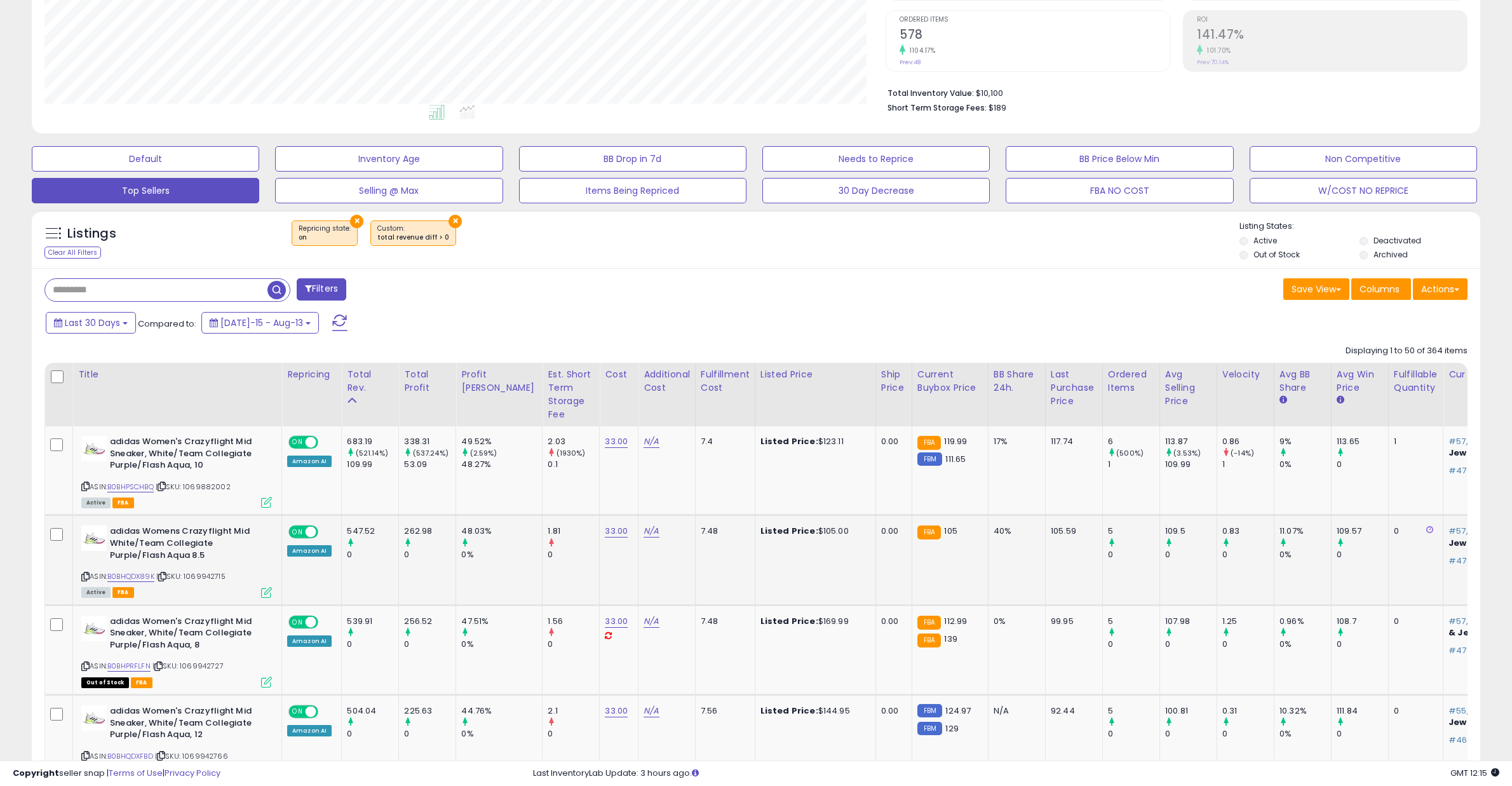
scroll to position [382, 0]
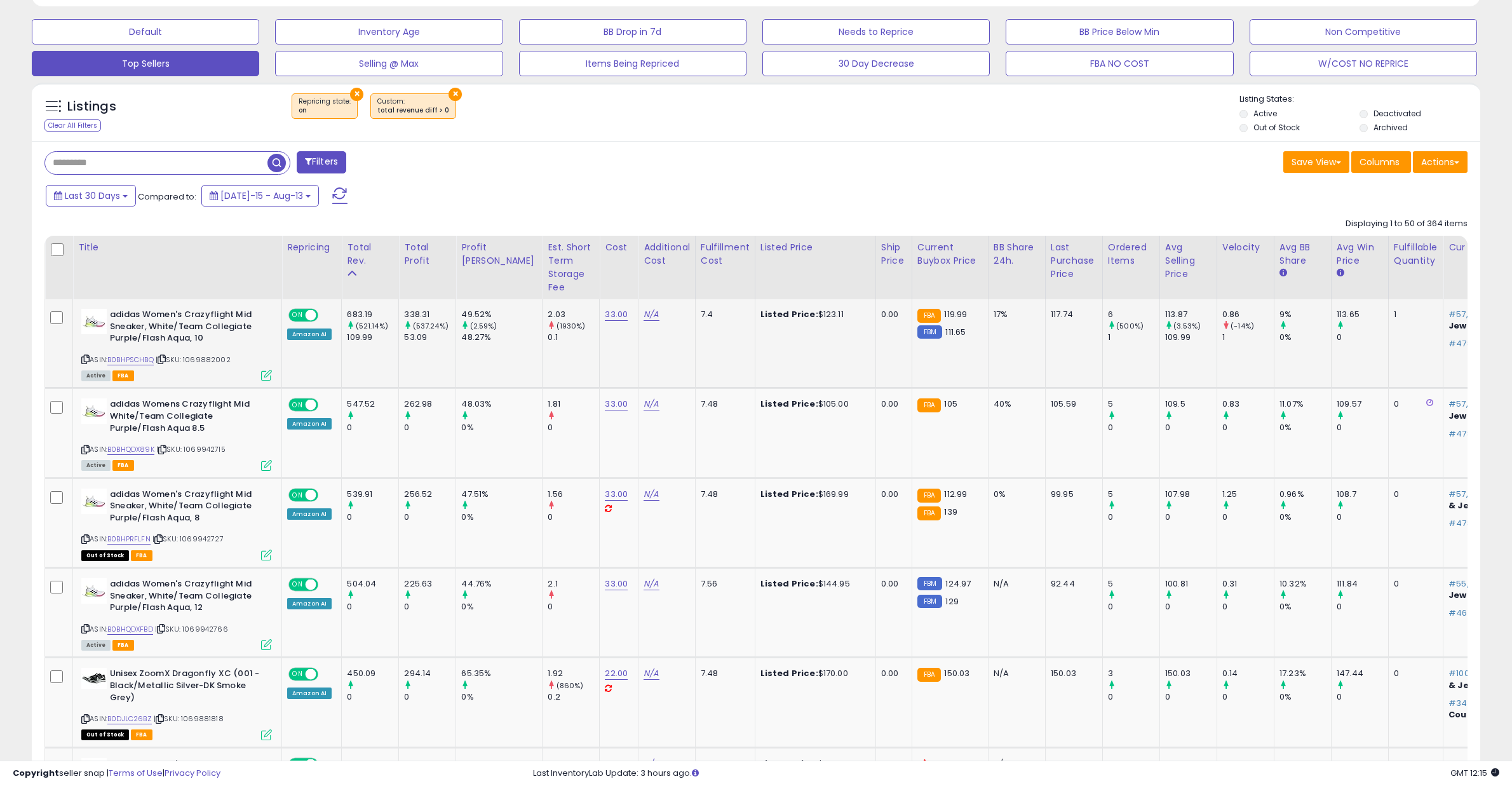
drag, startPoint x: 230, startPoint y: 319, endPoint x: 258, endPoint y: 348, distance: 40.3
click at [250, 349] on div "adidas Women's Crazyflight Mid Sneaker, White/Team Collegiate Purple/Flash Aqua…" at bounding box center [174, 344] width 194 height 71
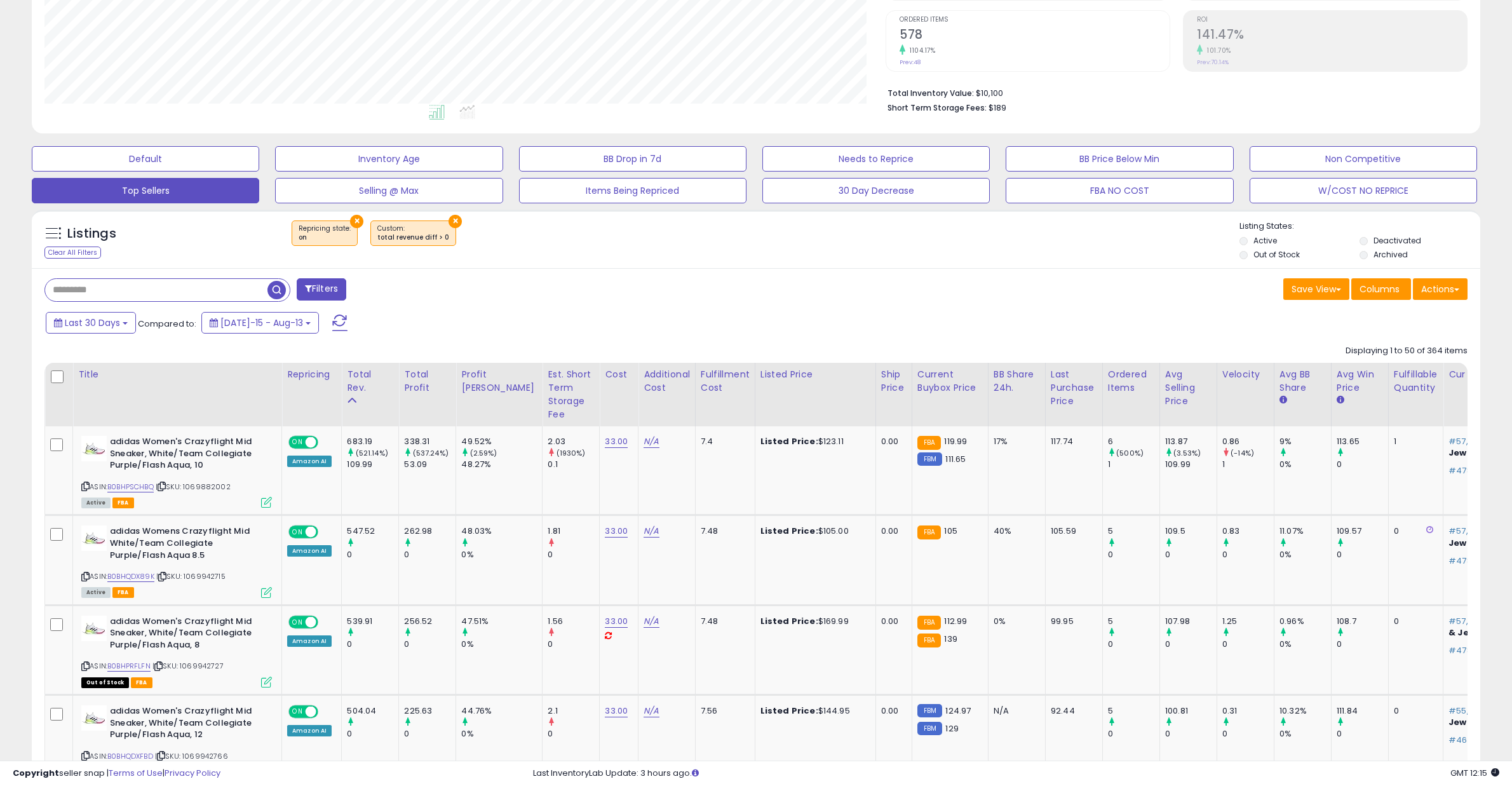
click at [590, 326] on div "Last 30 Days Compared to: [DATE]-15 - Aug-13" at bounding box center [577, 324] width 1068 height 29
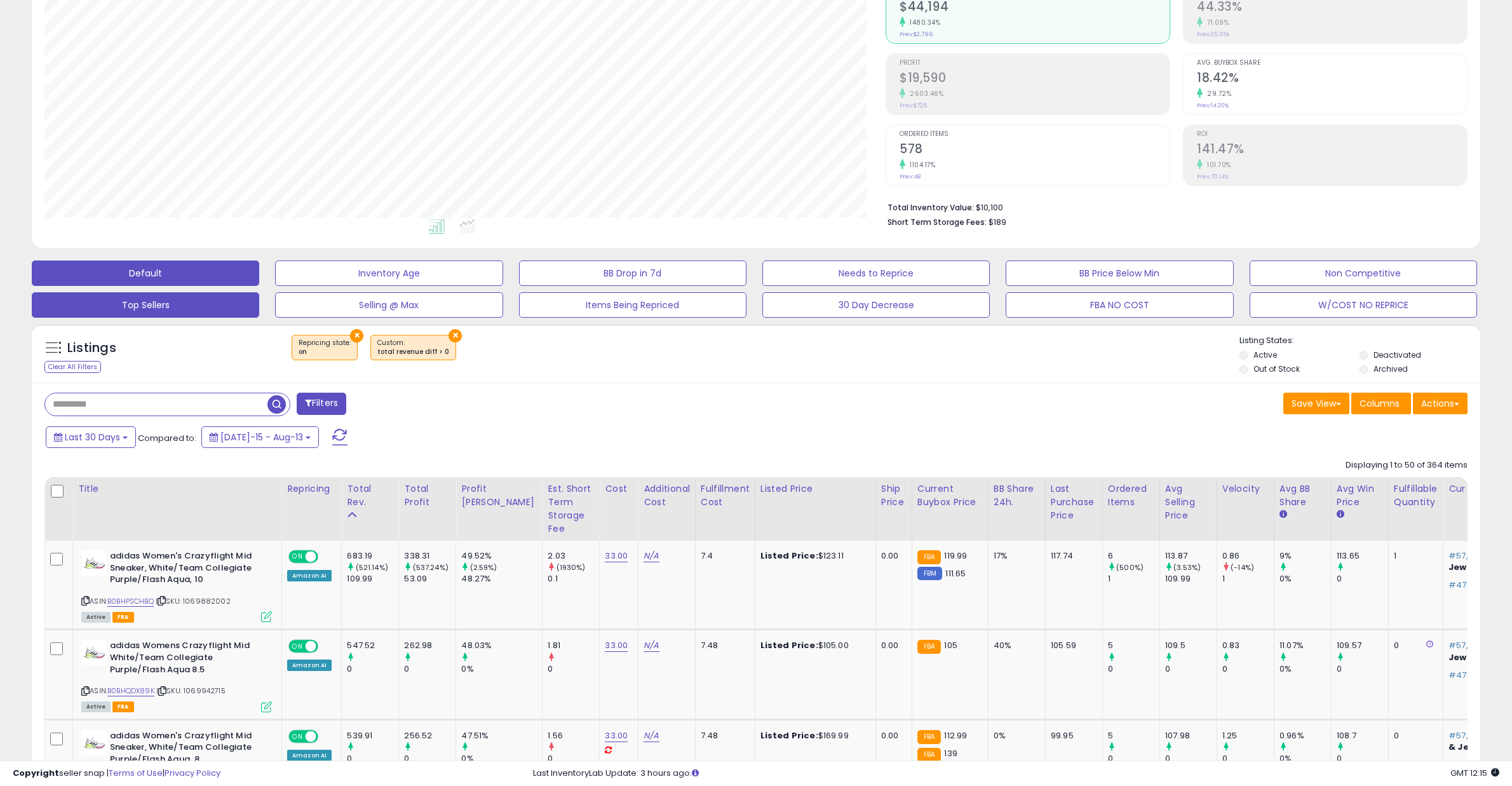
scroll to position [0, 0]
